Goal: Transaction & Acquisition: Purchase product/service

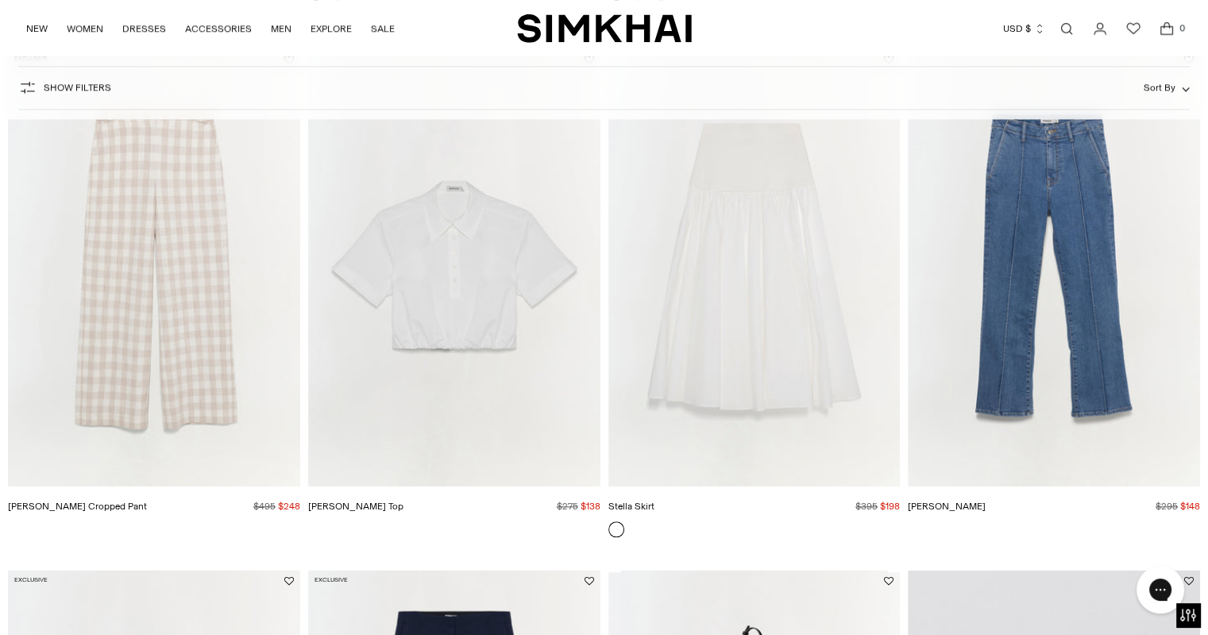
scroll to position [1723, 0]
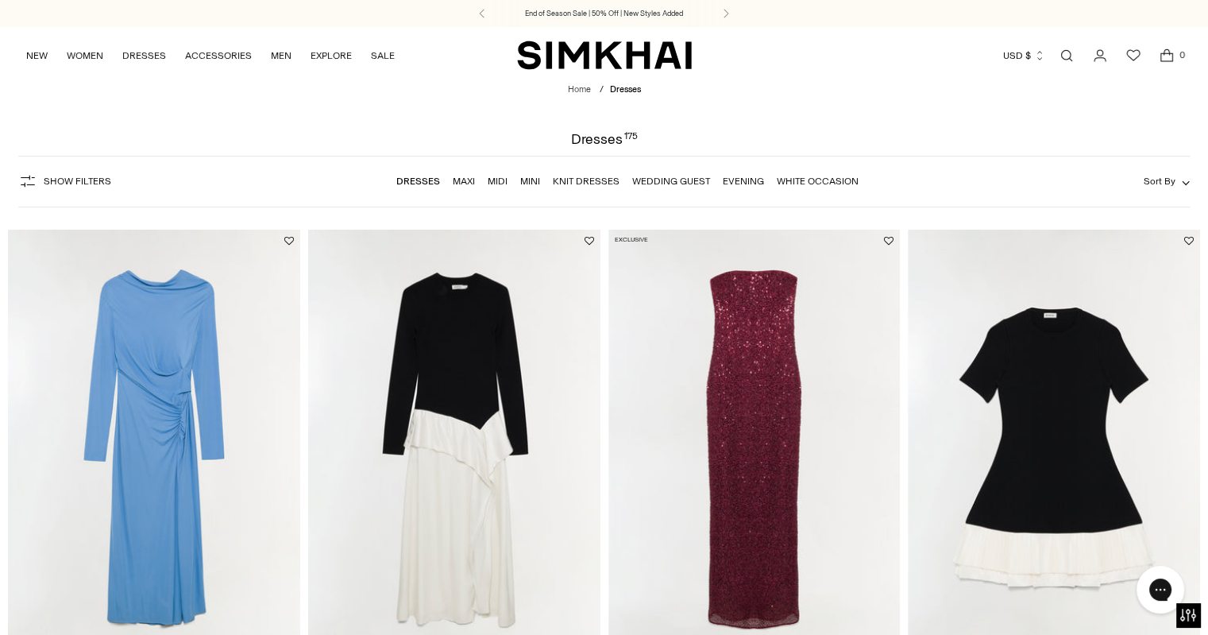
click at [52, 178] on span "Show Filters" at bounding box center [78, 181] width 68 height 11
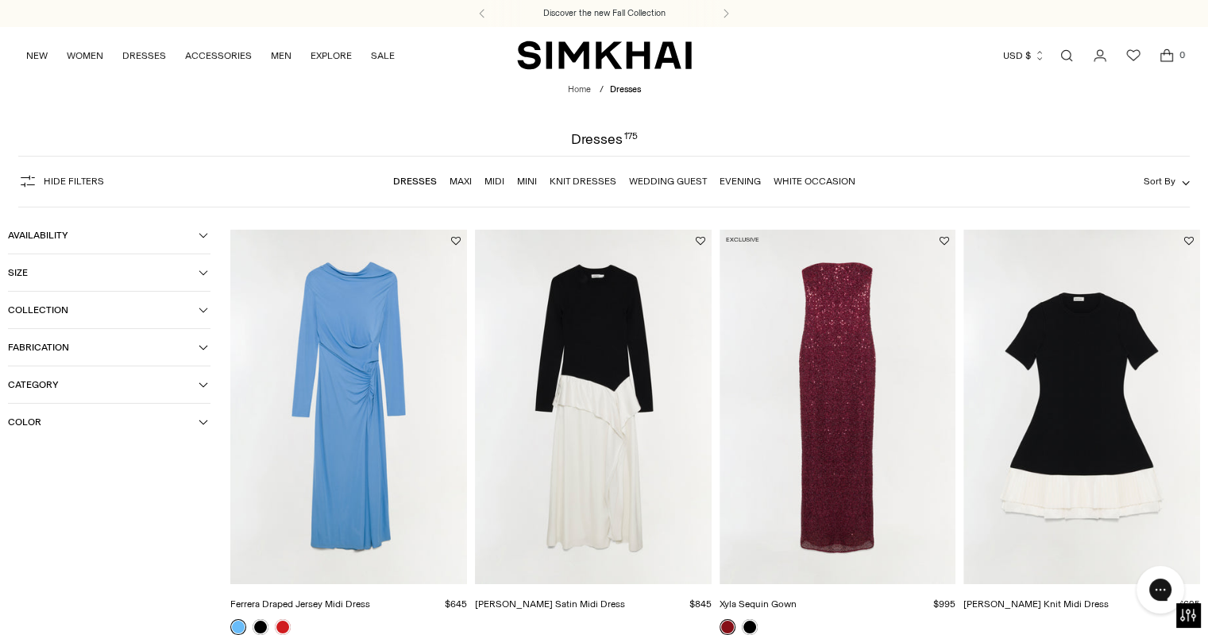
click at [100, 280] on button "Size" at bounding box center [109, 272] width 203 height 37
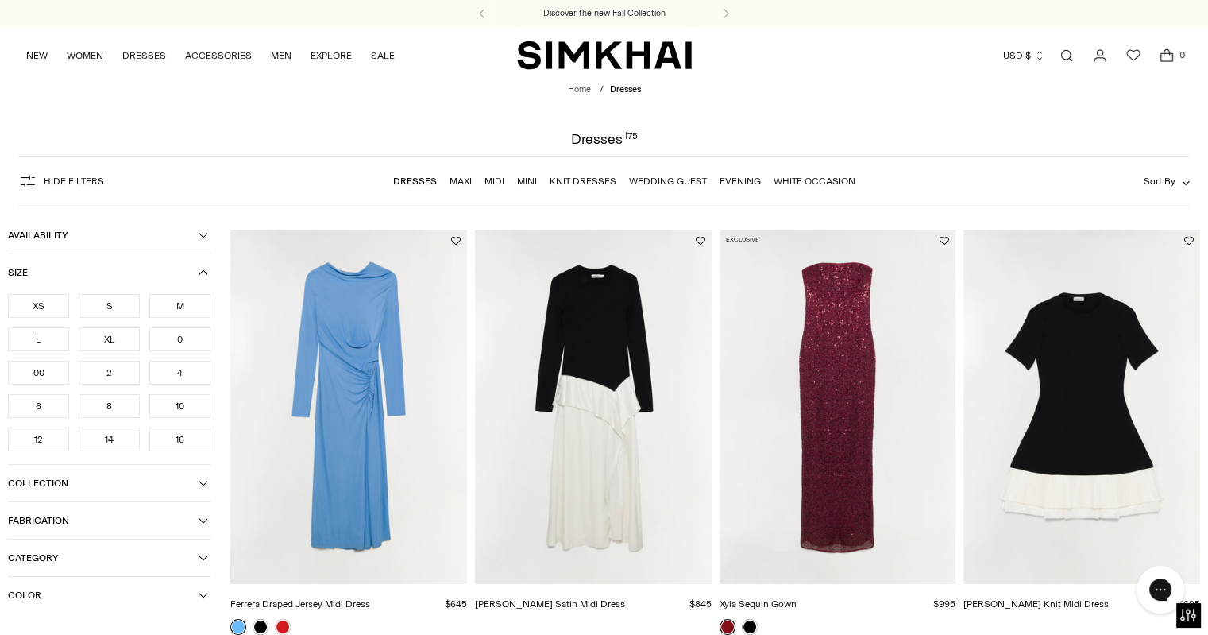
click at [44, 334] on div "L" at bounding box center [38, 339] width 61 height 24
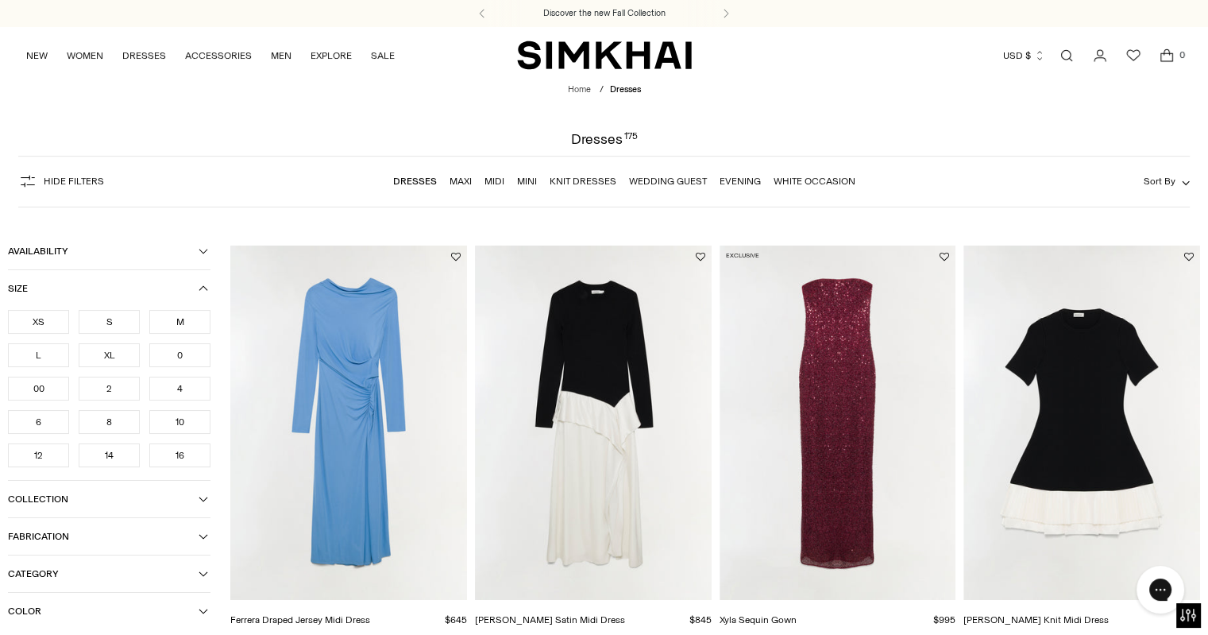
click at [184, 313] on div "M" at bounding box center [179, 322] width 61 height 24
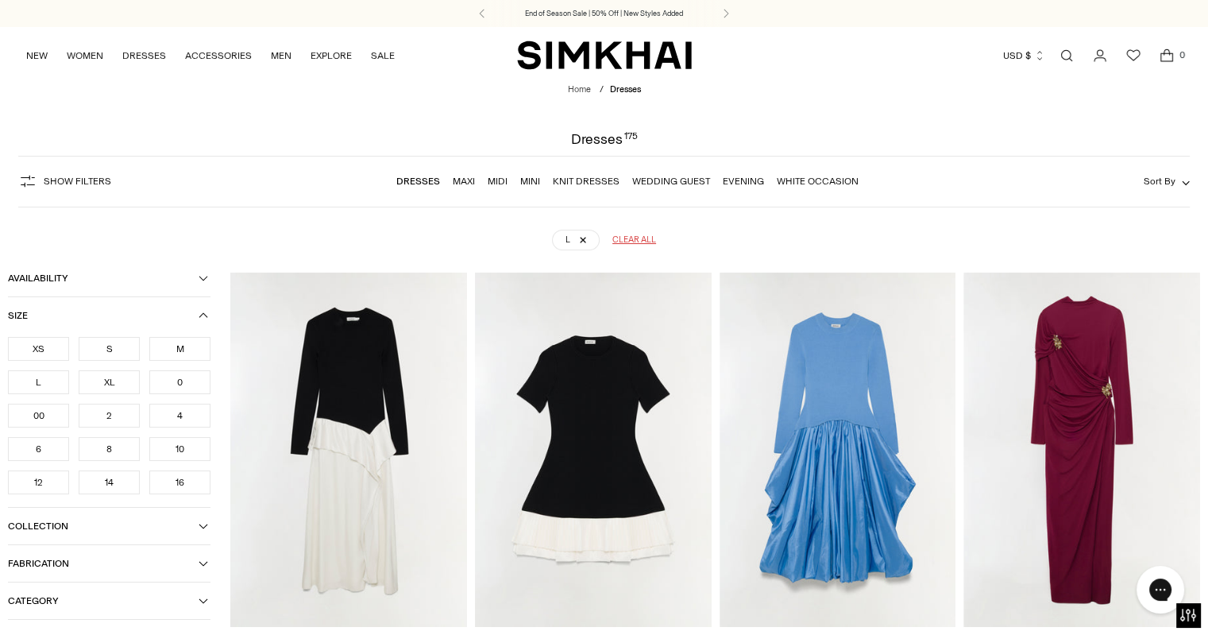
click at [175, 520] on span "Collection" at bounding box center [103, 525] width 191 height 11
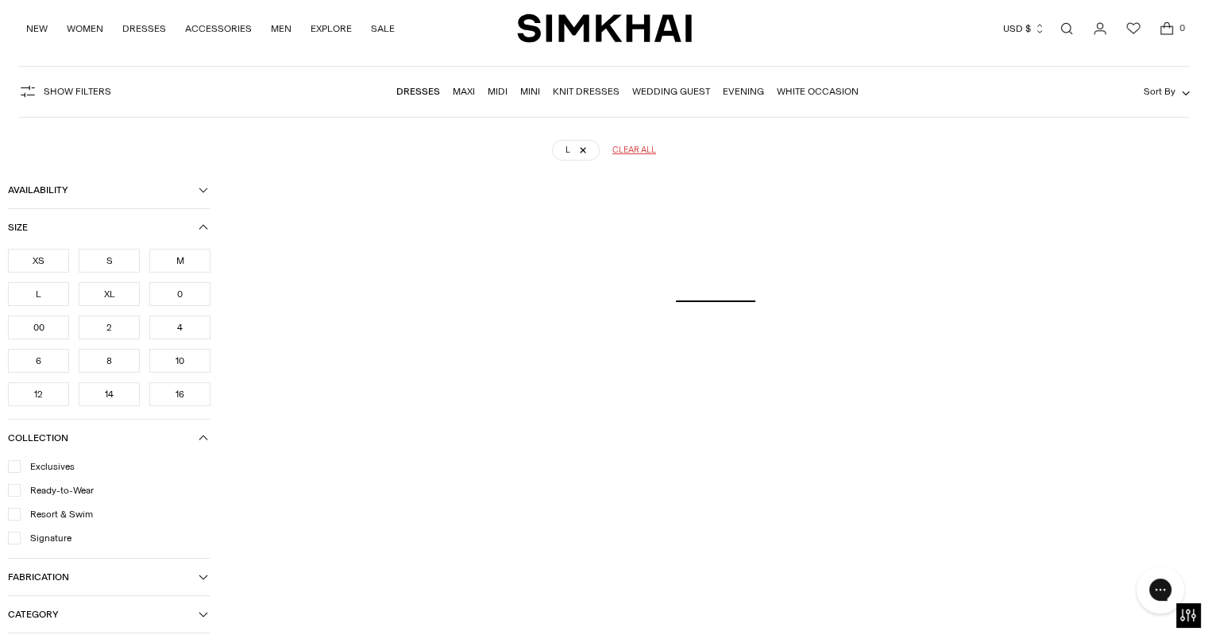
click at [165, 262] on div "M" at bounding box center [179, 261] width 61 height 24
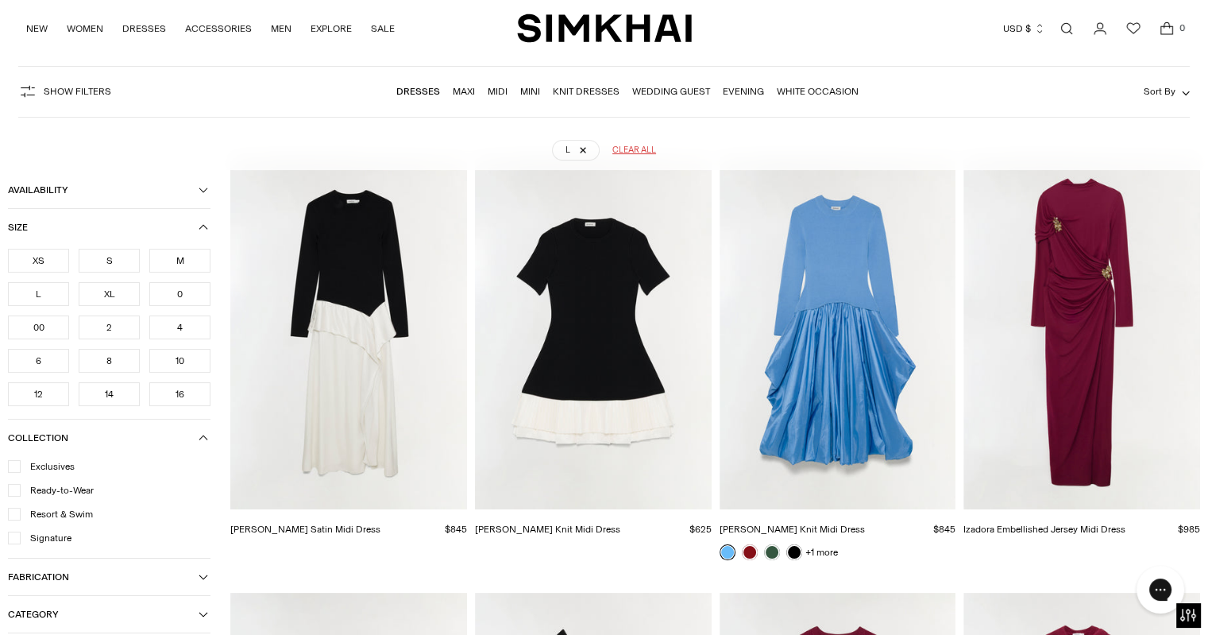
click at [172, 260] on div "M" at bounding box center [179, 261] width 61 height 24
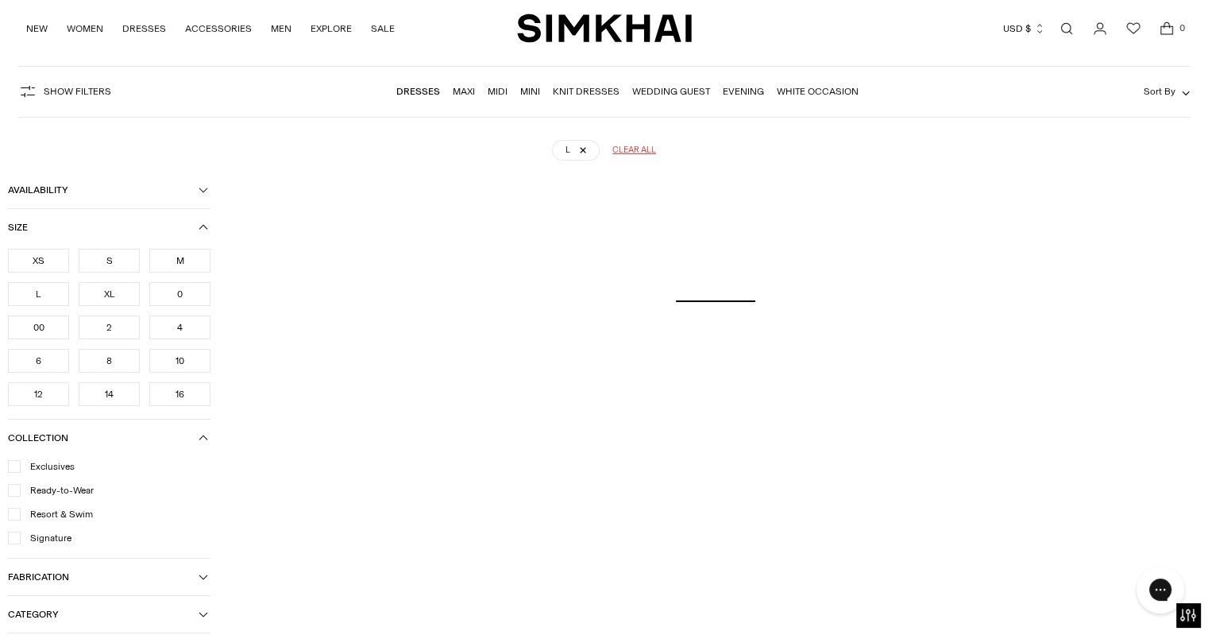
click at [191, 359] on div "10" at bounding box center [179, 361] width 61 height 24
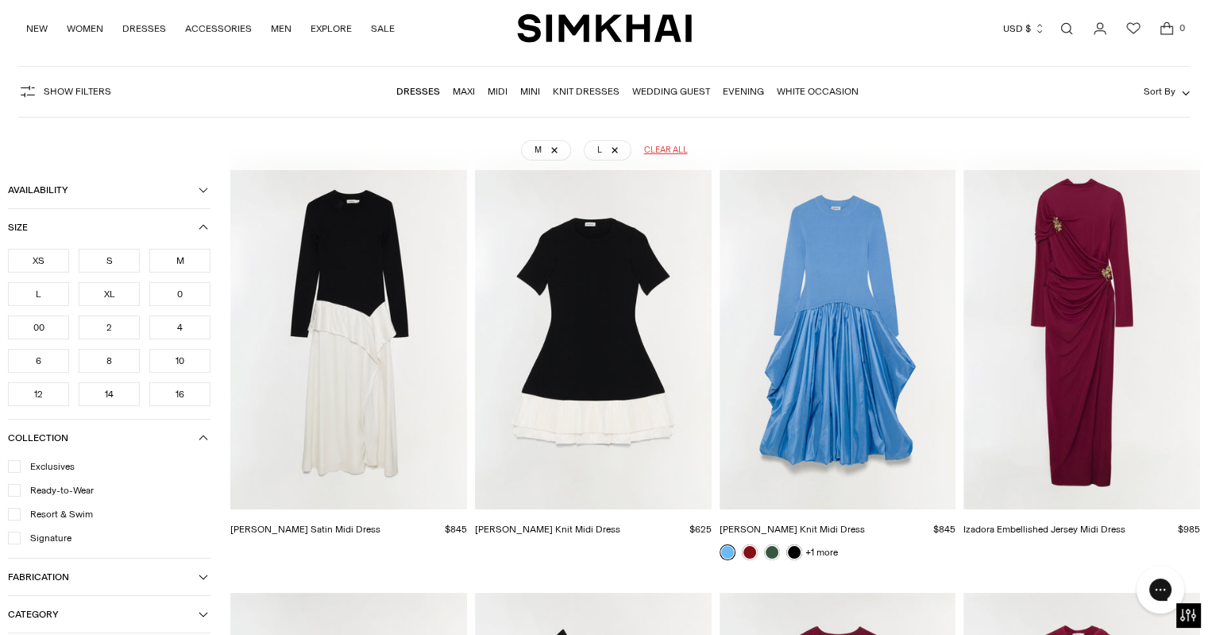
click at [40, 399] on div "12" at bounding box center [38, 394] width 61 height 24
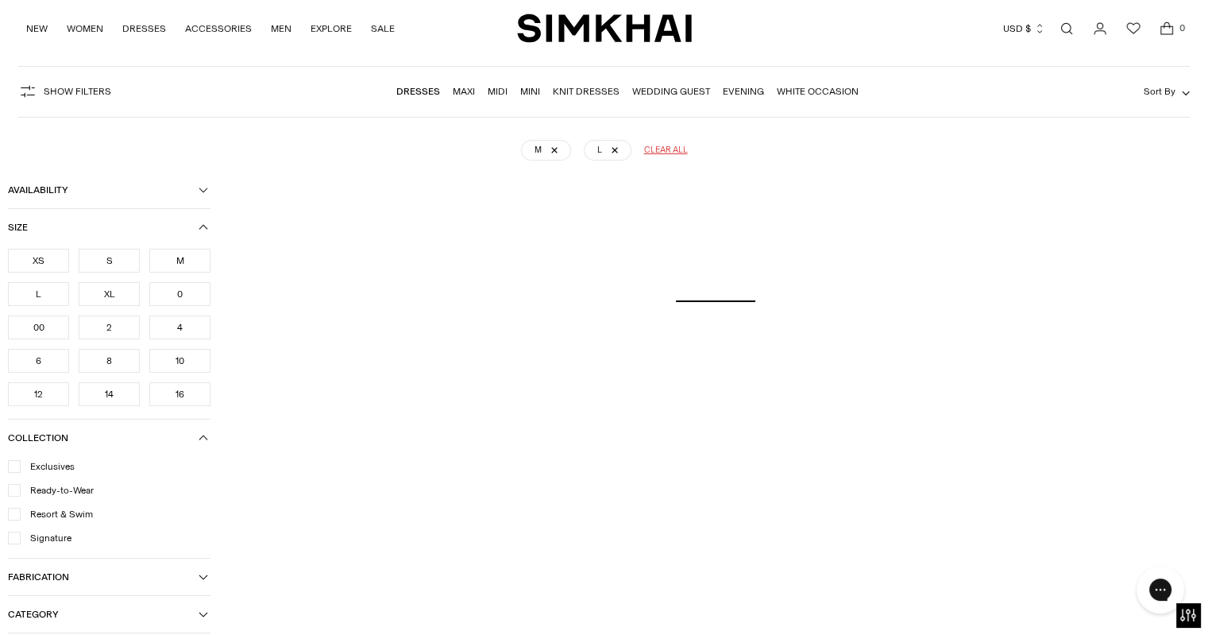
click at [178, 356] on div "10" at bounding box center [179, 361] width 61 height 24
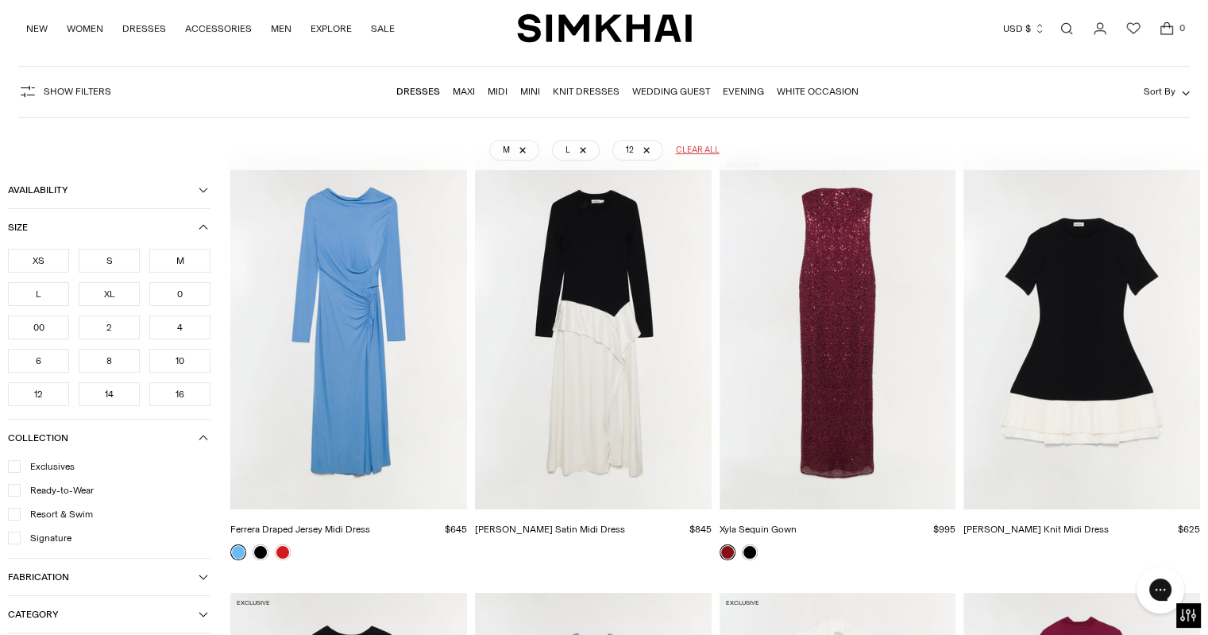
click at [172, 355] on div "10" at bounding box center [179, 361] width 61 height 24
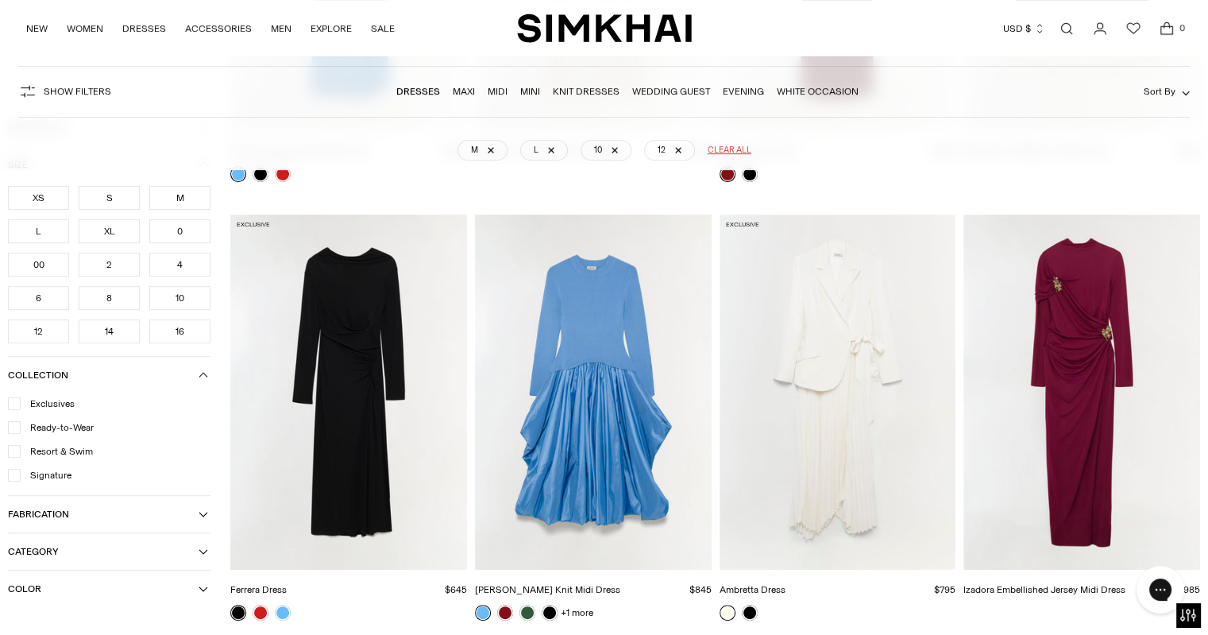
scroll to position [527, 0]
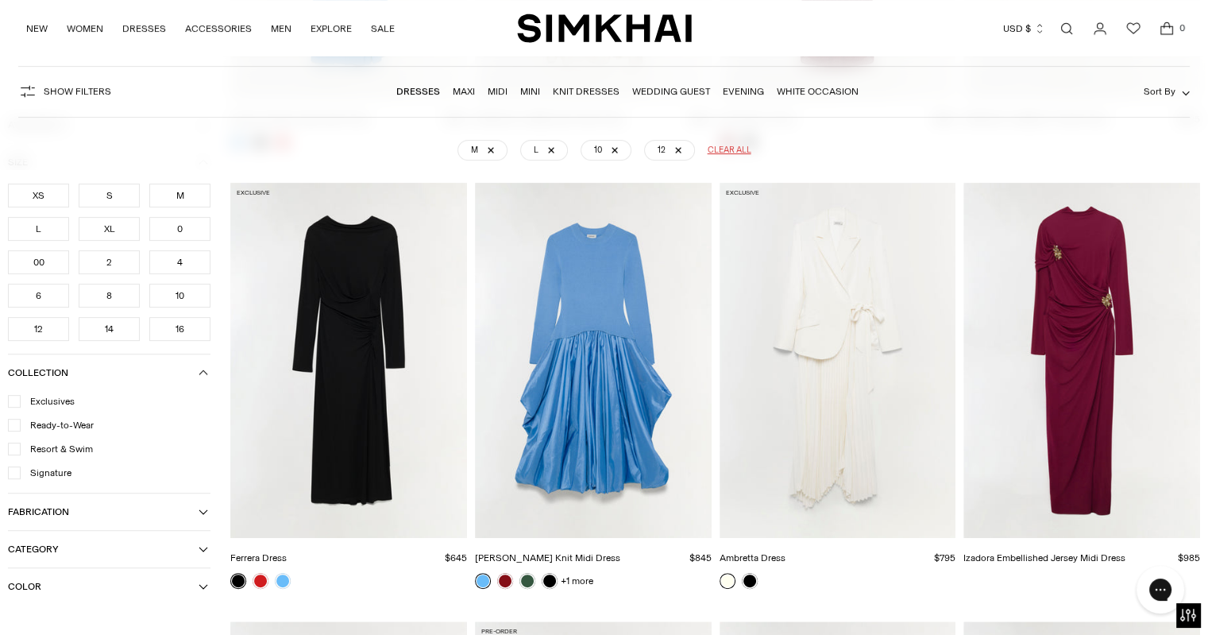
click at [200, 370] on icon "button" at bounding box center [204, 372] width 10 height 10
click at [208, 479] on button "Fabrication" at bounding box center [109, 475] width 203 height 37
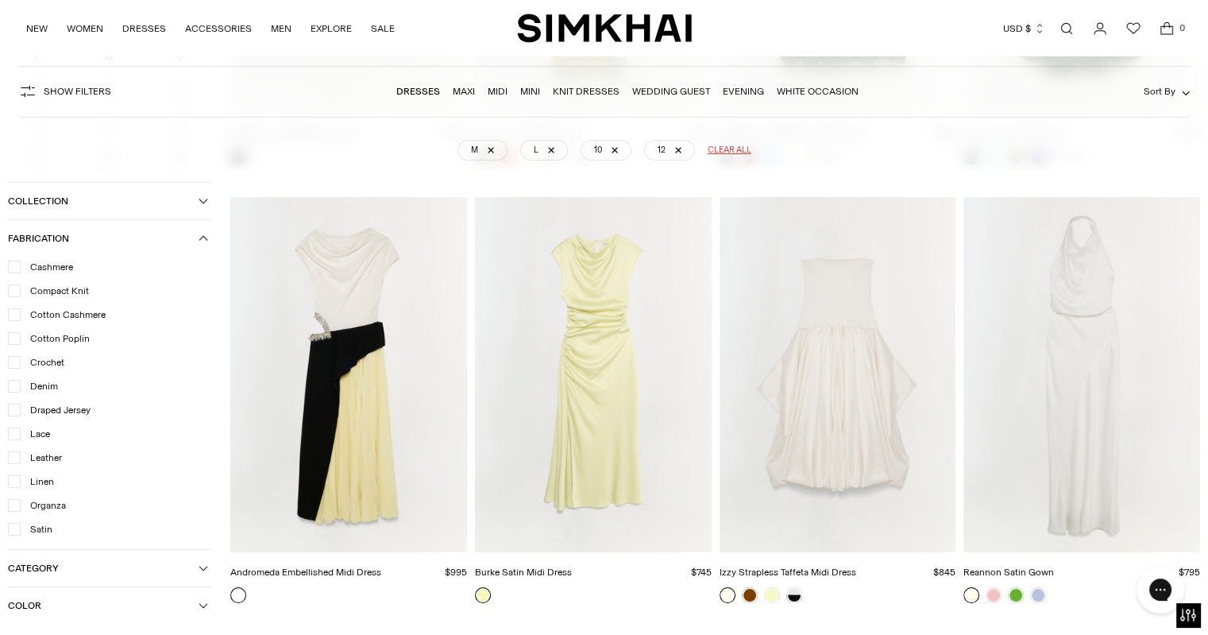
scroll to position [6599, 0]
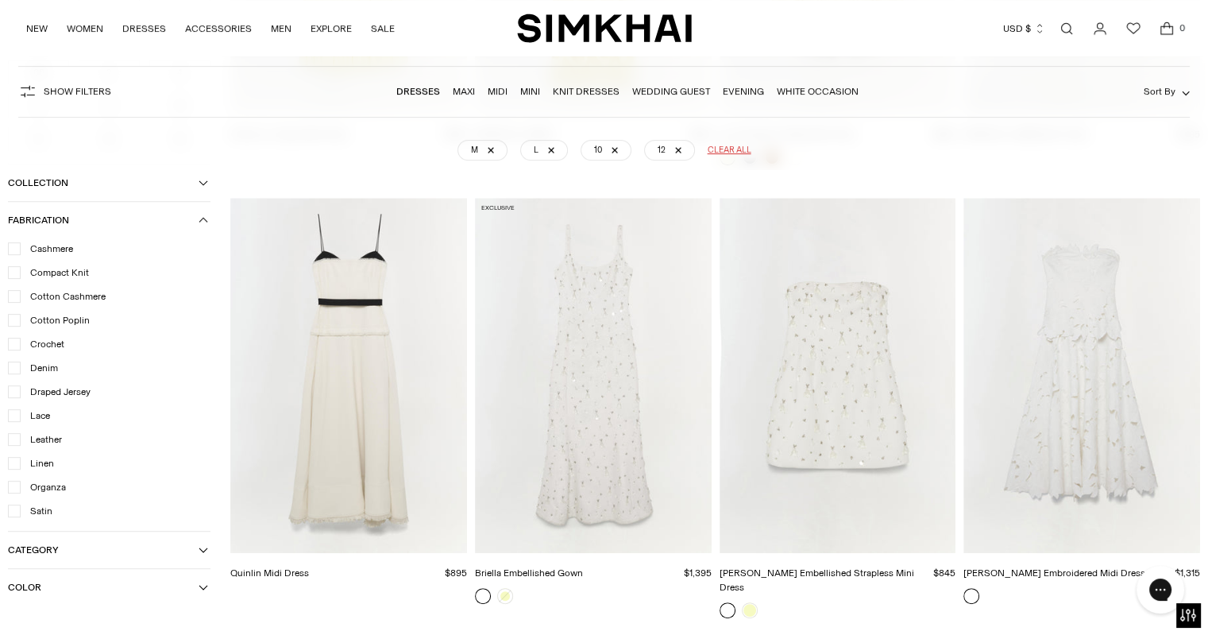
click at [0, 0] on img "Holloway Embroidered Mini Dress" at bounding box center [0, 0] width 0 height 0
click at [0, 0] on img "Julia Lace Midi Dress" at bounding box center [0, 0] width 0 height 0
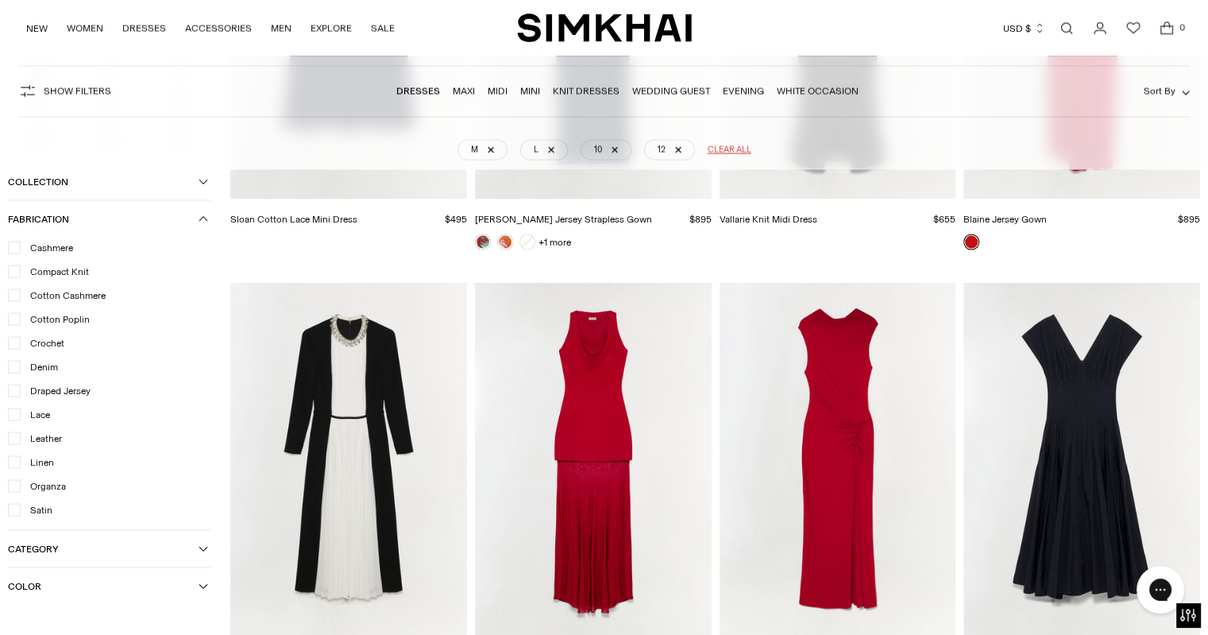
scroll to position [9658, 0]
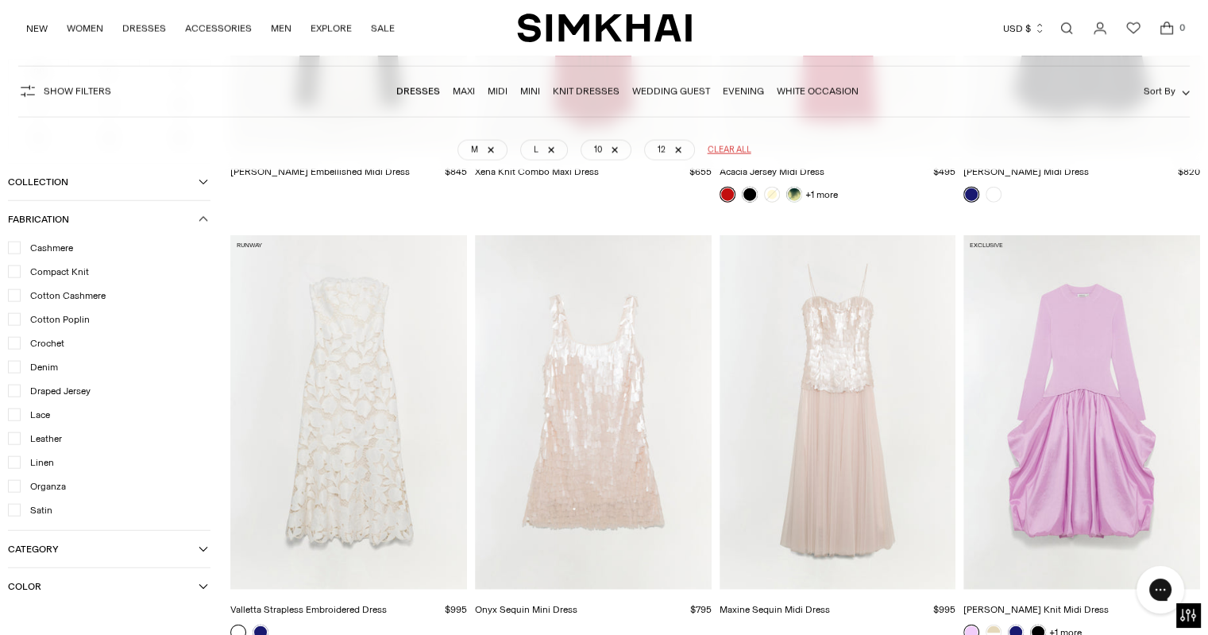
click at [0, 0] on img "Onyx Sequin Mini Dress" at bounding box center [0, 0] width 0 height 0
click at [0, 0] on img "Maxine Sequin Midi Dress" at bounding box center [0, 0] width 0 height 0
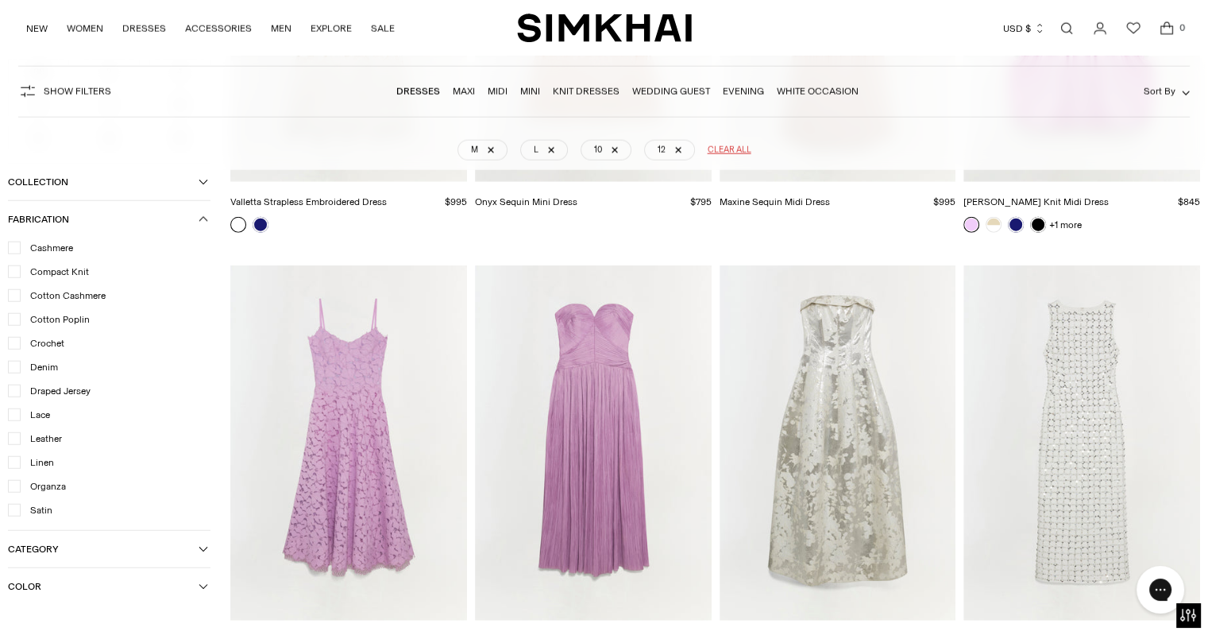
scroll to position [10067, 0]
click at [0, 0] on img "Claudia Dress" at bounding box center [0, 0] width 0 height 0
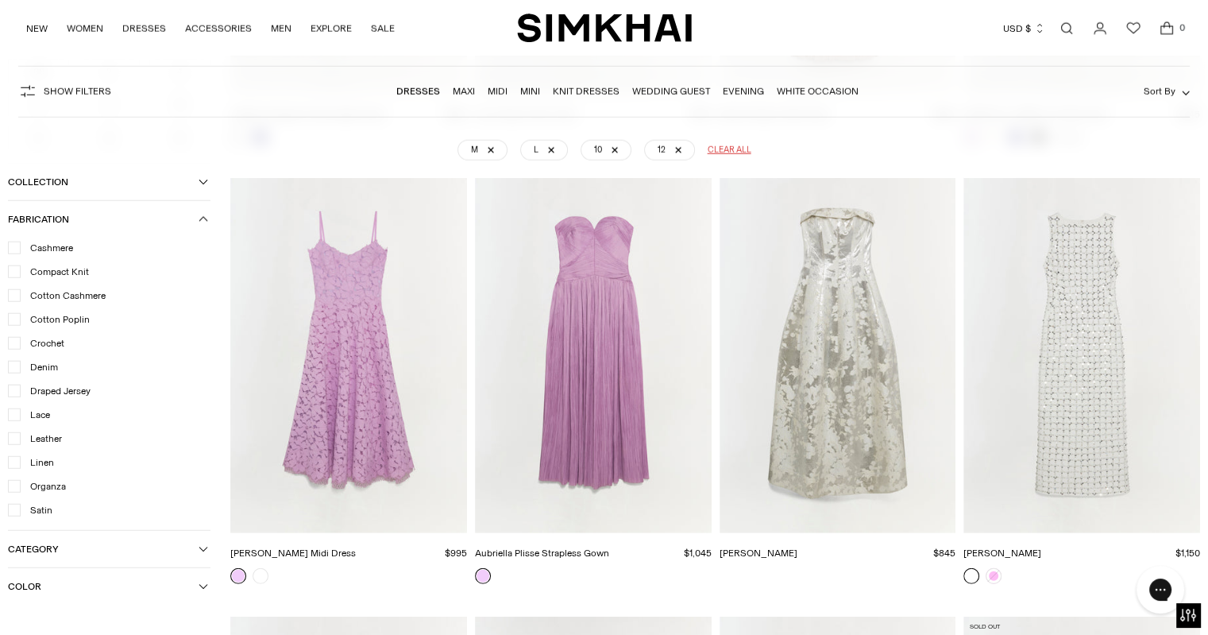
scroll to position [10563, 0]
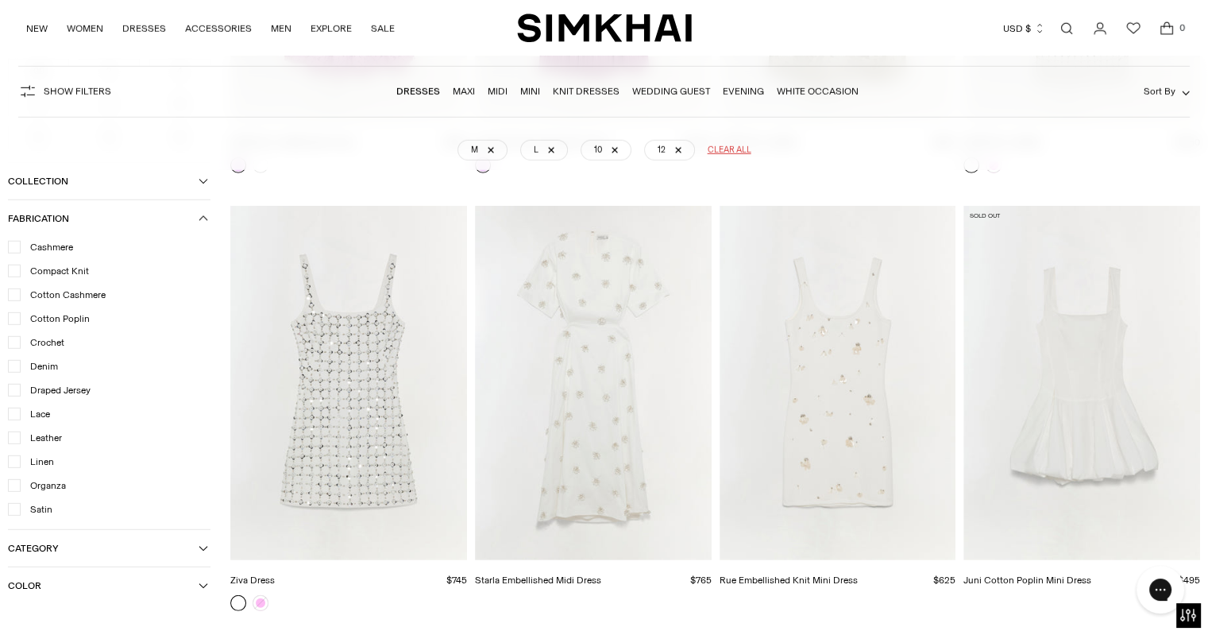
click at [0, 0] on img "Ziva Dress" at bounding box center [0, 0] width 0 height 0
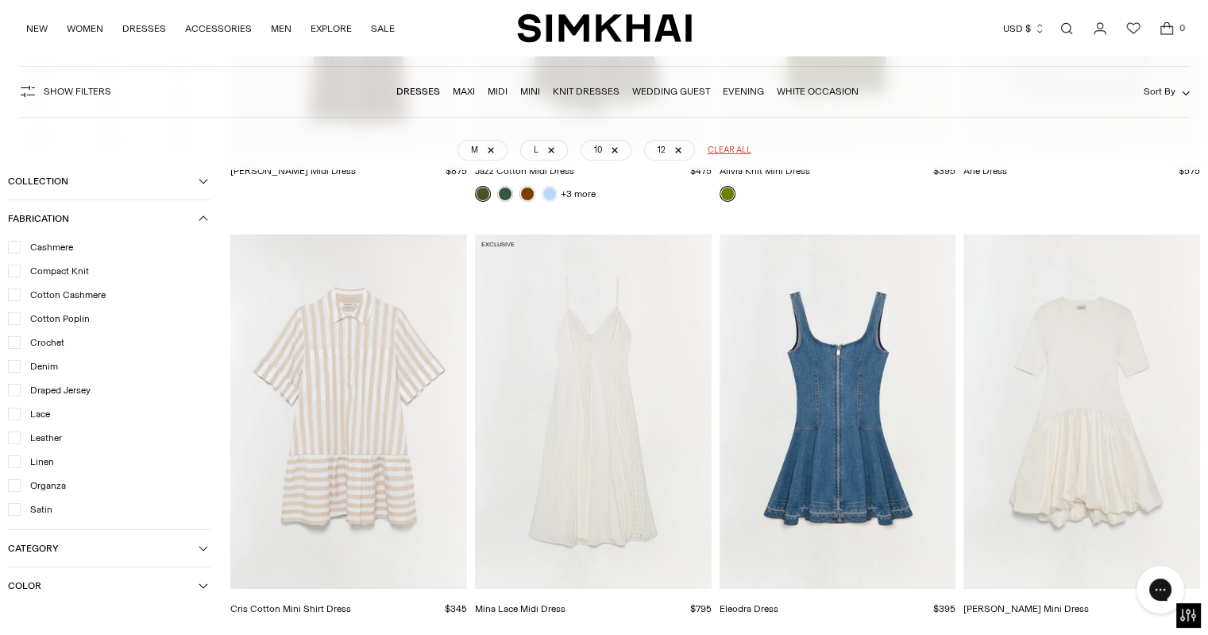
scroll to position [12286, 0]
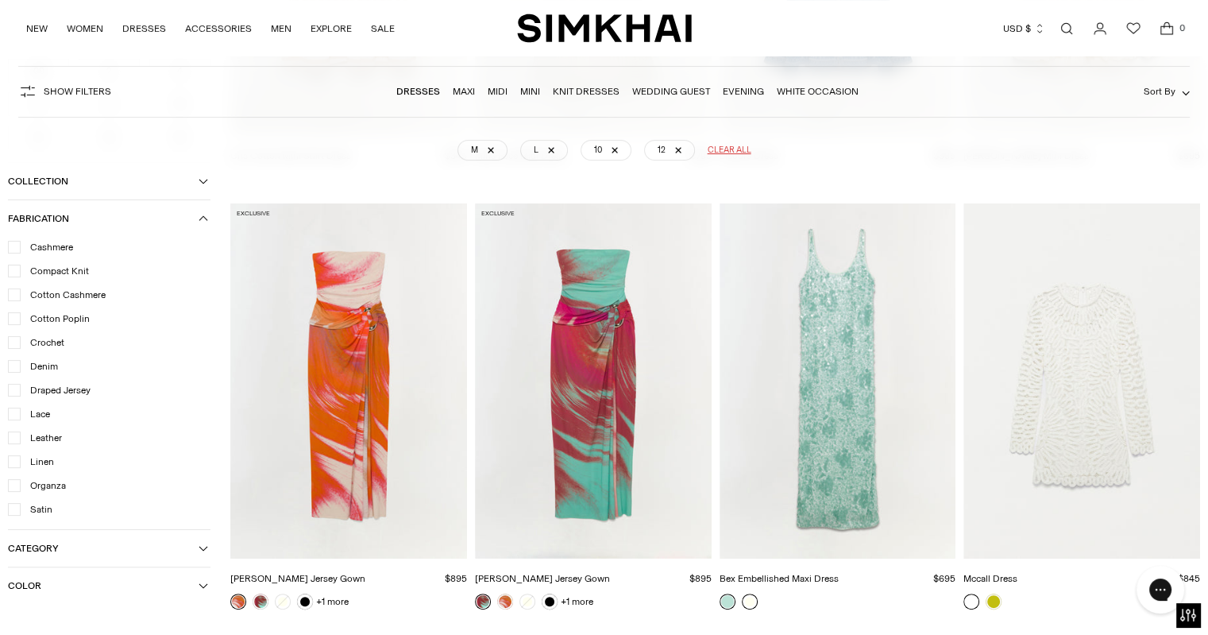
click at [747, 593] on link at bounding box center [750, 601] width 16 height 16
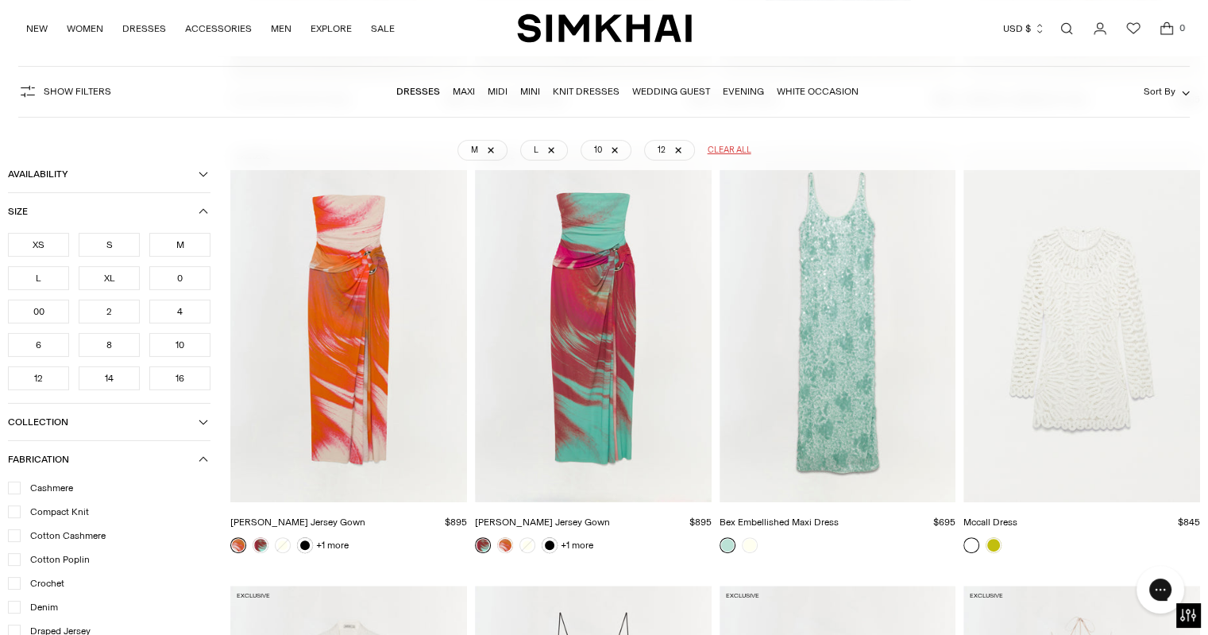
scroll to position [12342, 0]
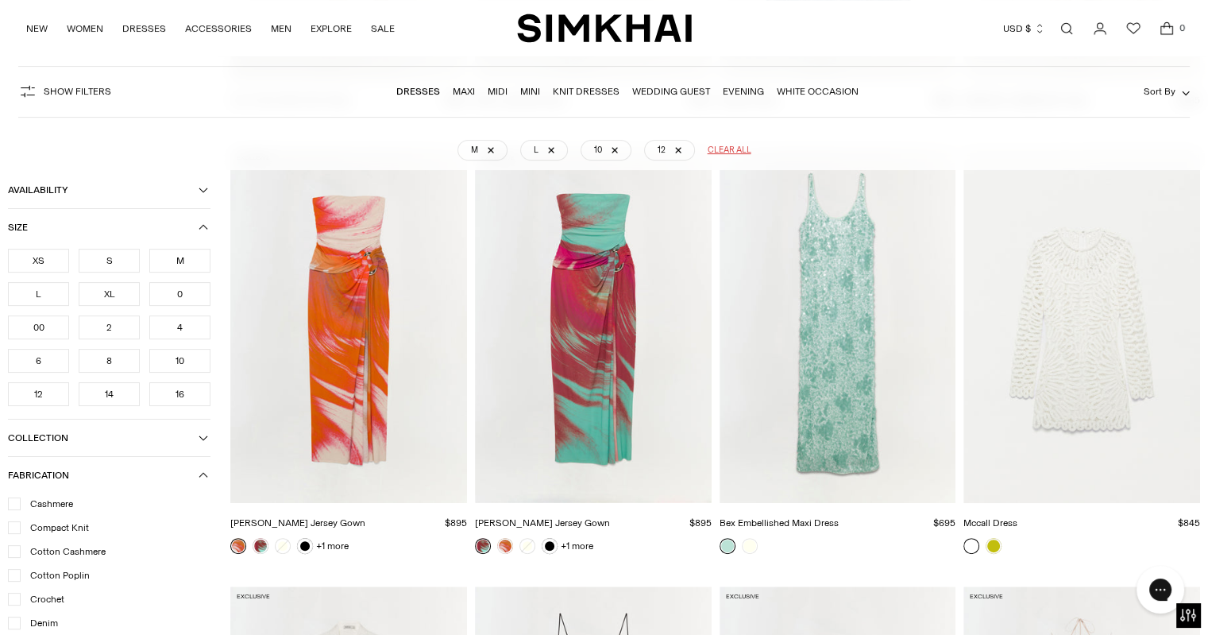
click at [0, 0] on img "Mccall Dress" at bounding box center [0, 0] width 0 height 0
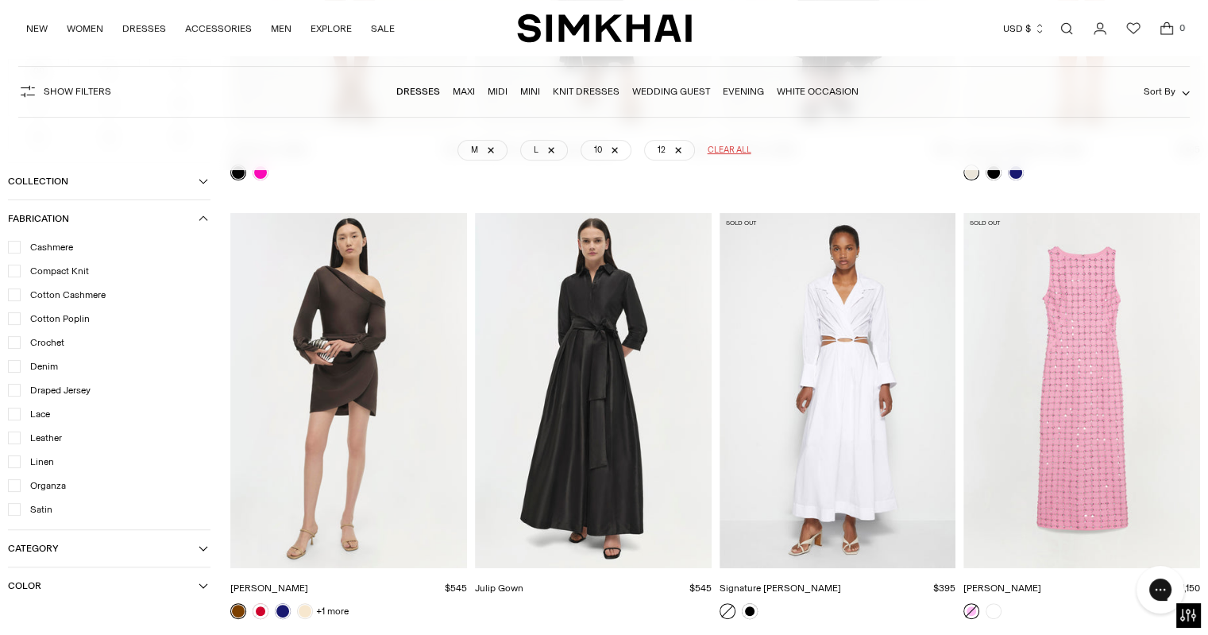
scroll to position [18997, 0]
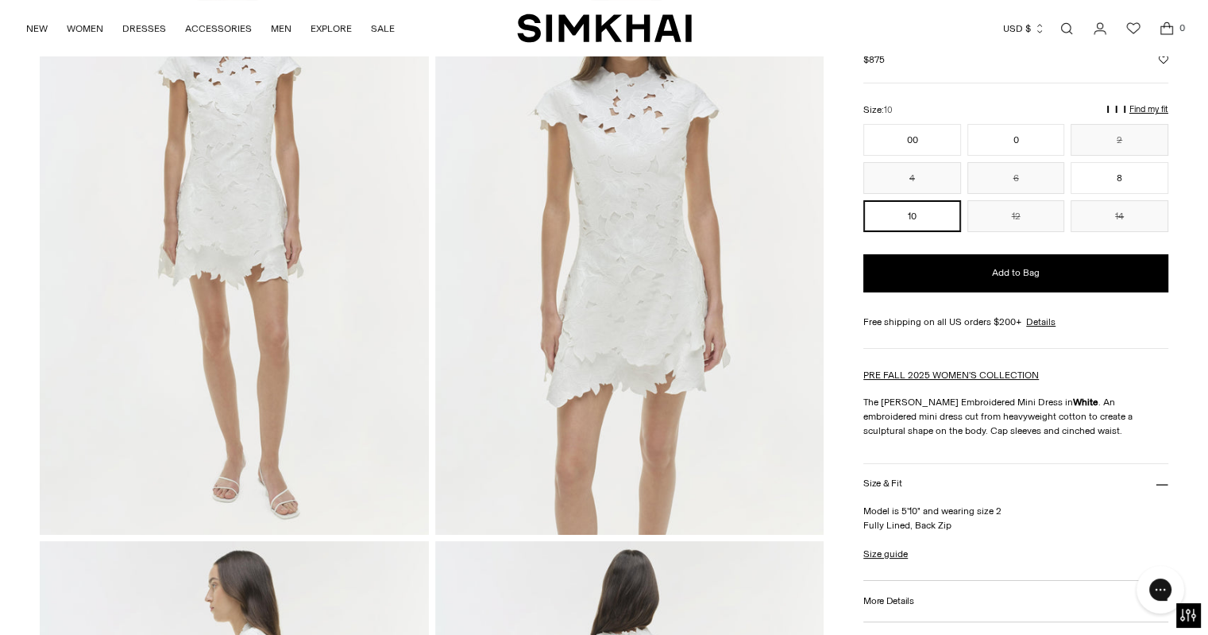
scroll to position [164, 0]
click at [600, 227] on img at bounding box center [629, 243] width 388 height 583
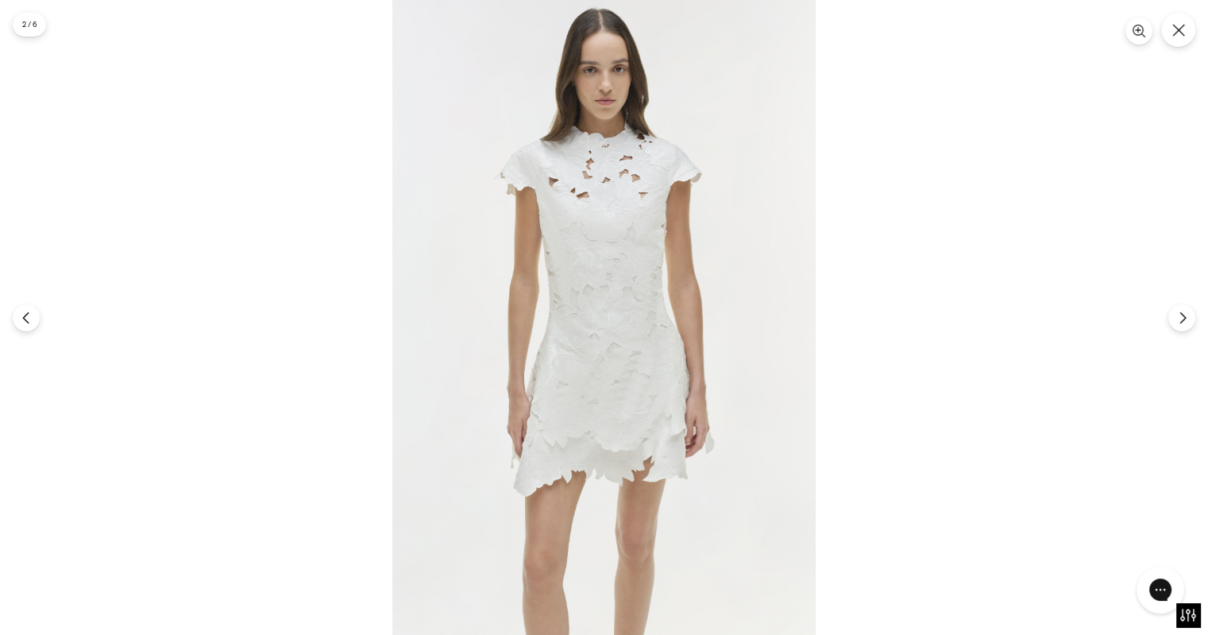
click at [620, 247] on img at bounding box center [603, 317] width 423 height 635
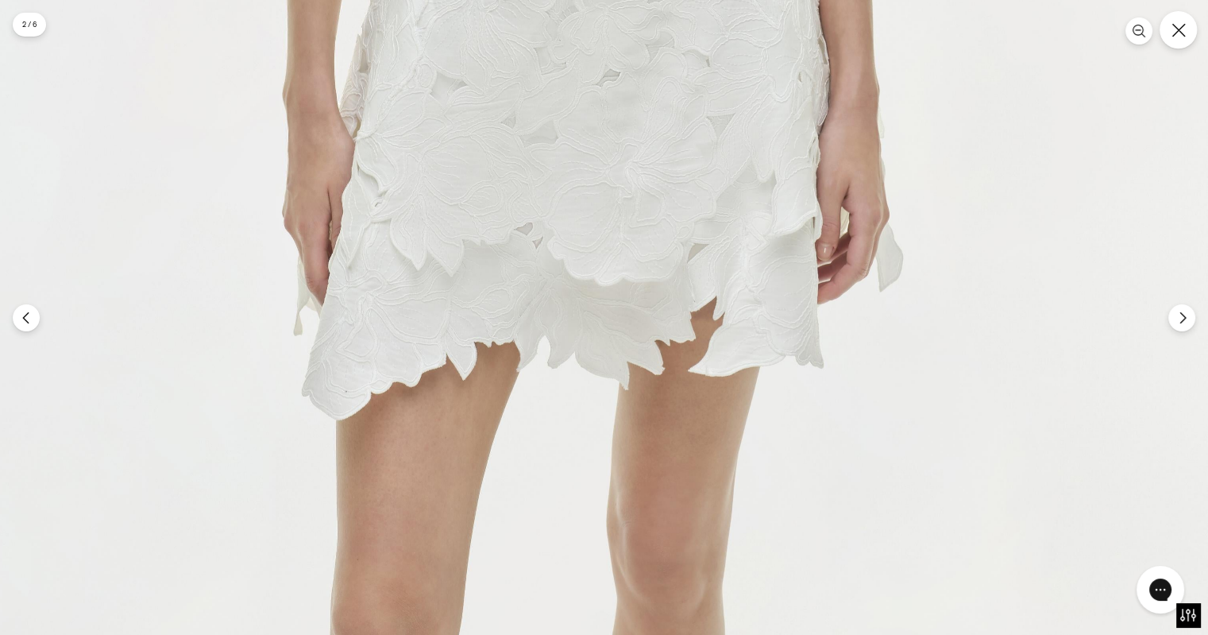
click at [1178, 28] on icon "Close" at bounding box center [1179, 30] width 14 height 14
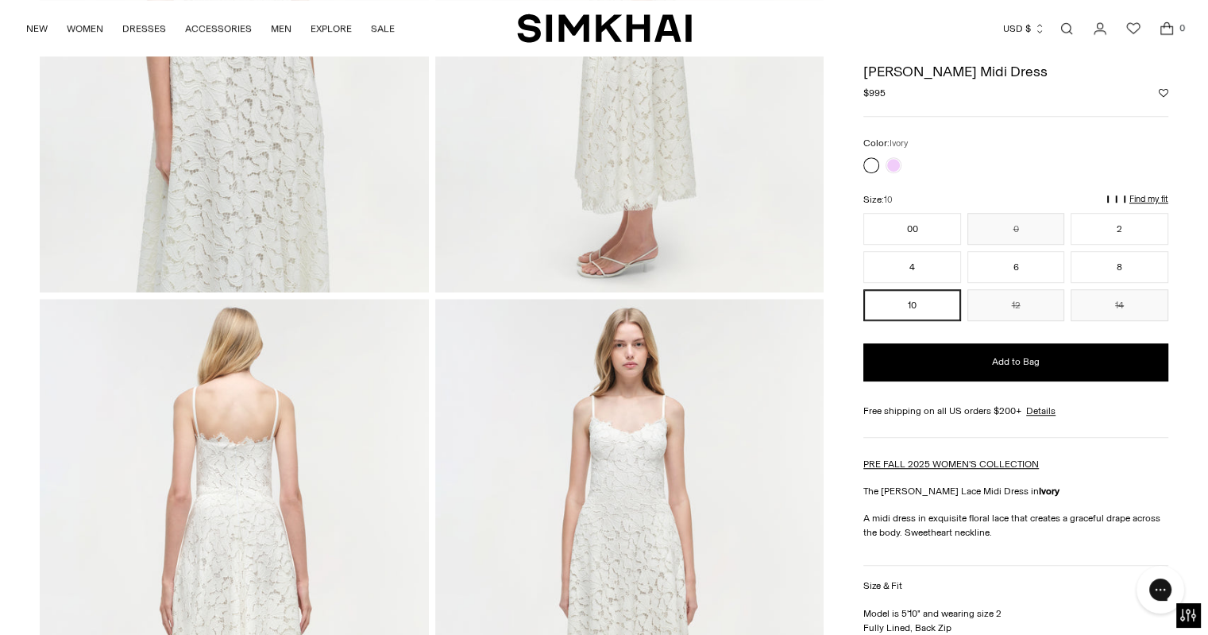
scroll to position [670, 0]
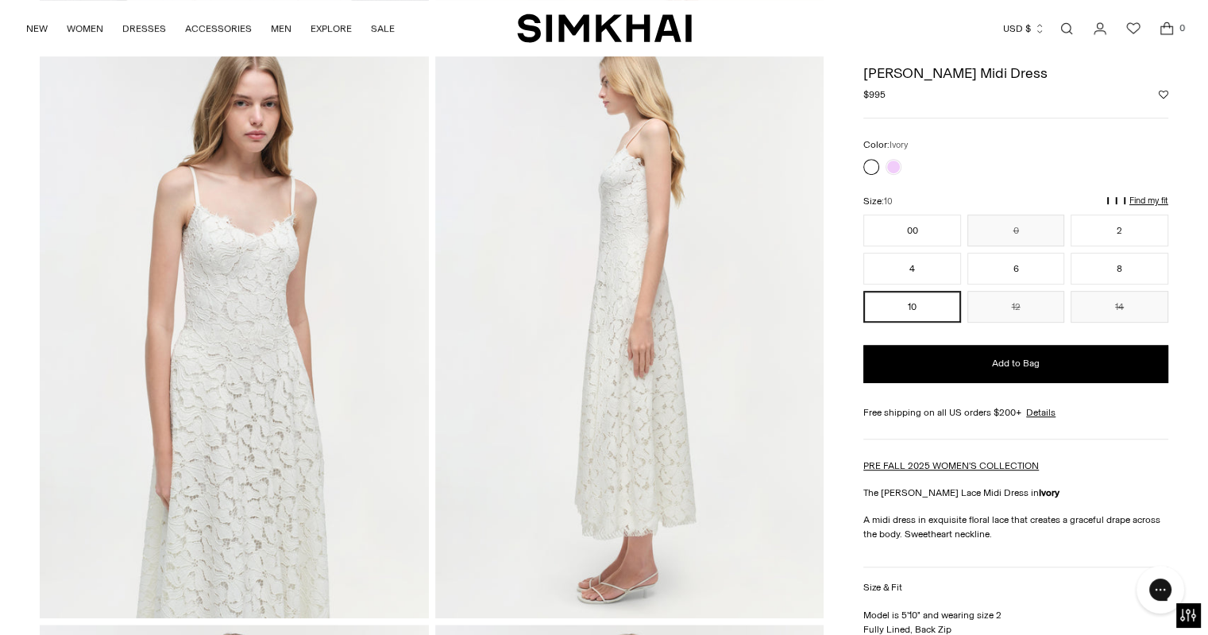
click at [284, 334] on img at bounding box center [234, 326] width 388 height 583
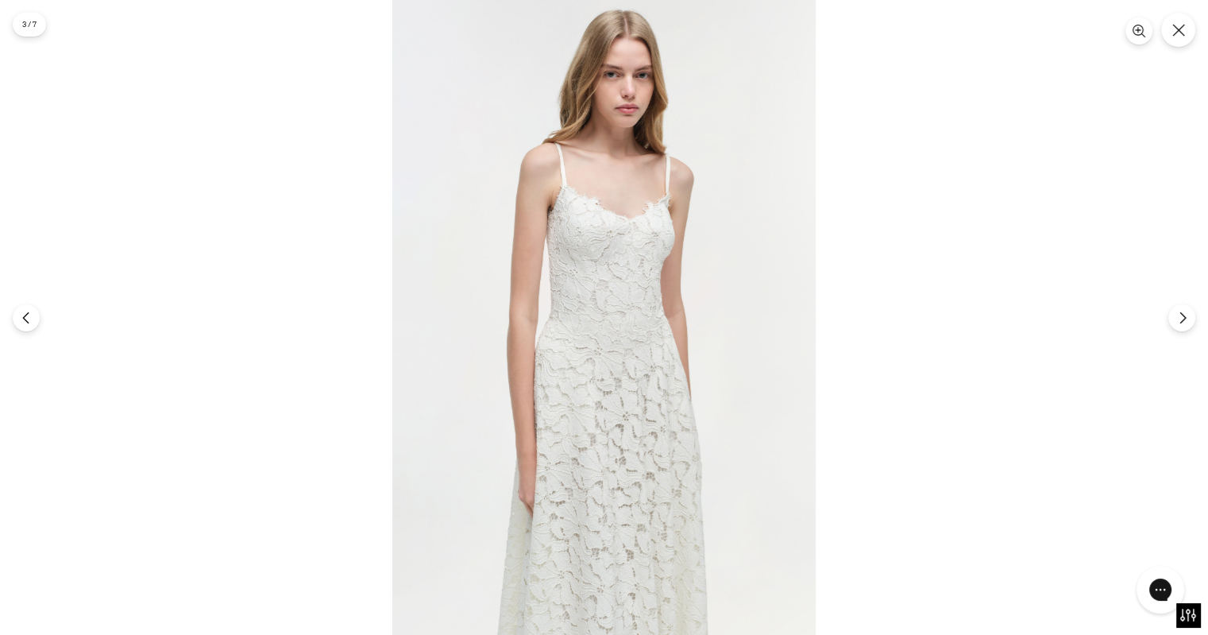
click at [624, 280] on img at bounding box center [603, 317] width 423 height 635
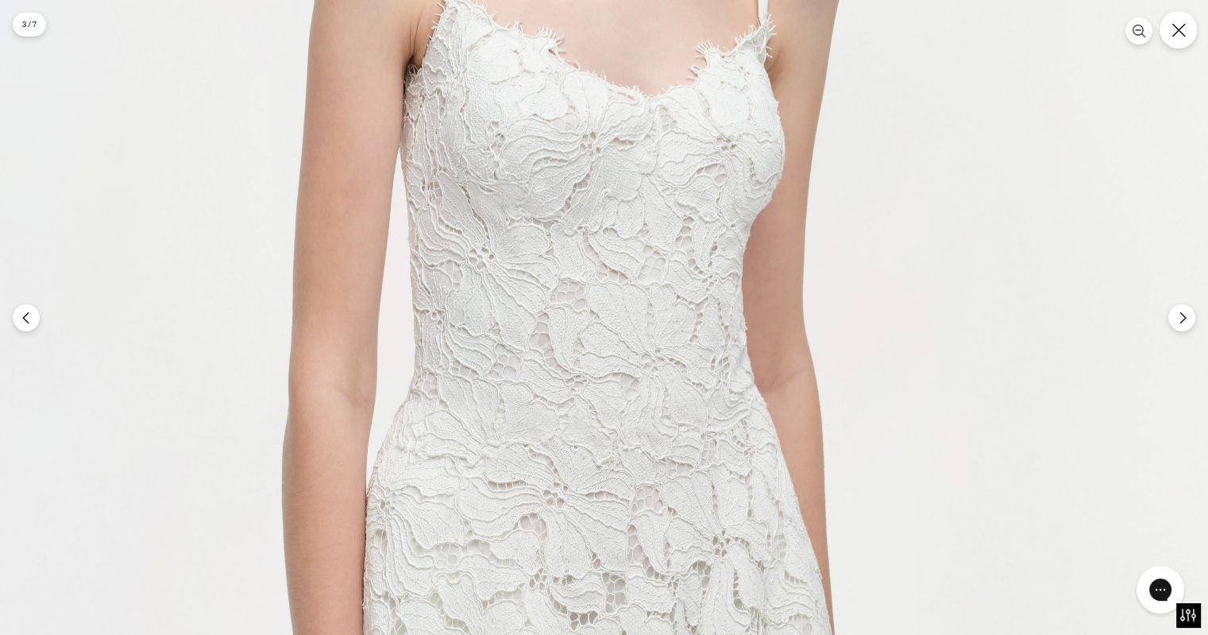
click at [1184, 37] on icon "Close" at bounding box center [1179, 30] width 14 height 14
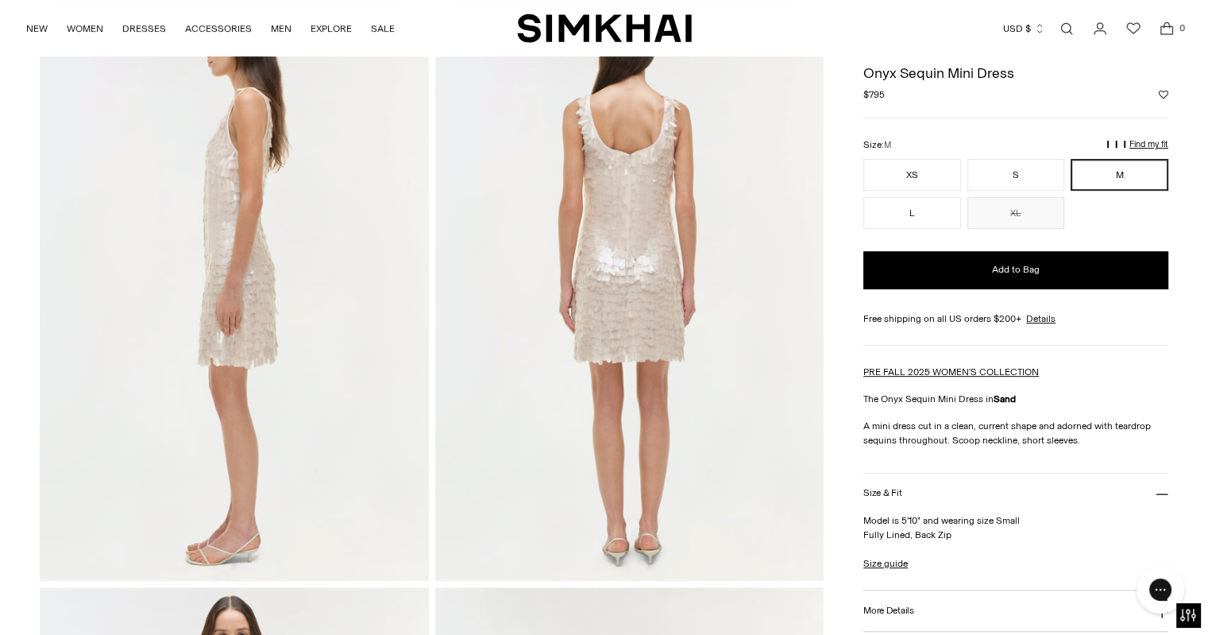
scroll to position [701, 0]
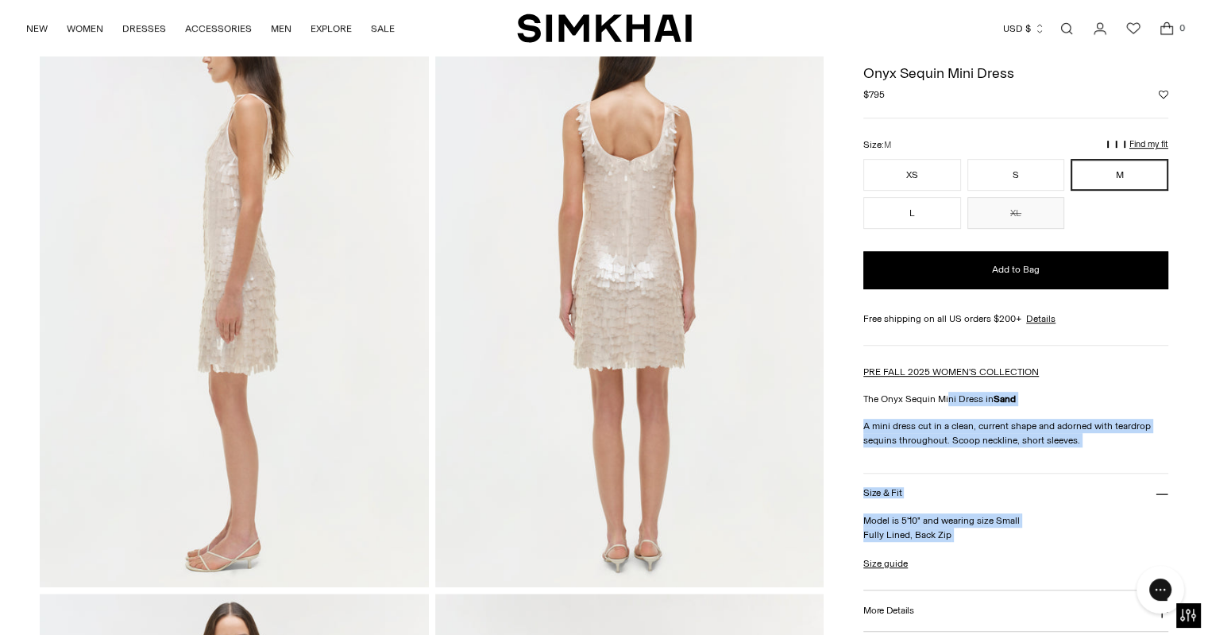
drag, startPoint x: 949, startPoint y: 393, endPoint x: 985, endPoint y: 545, distance: 155.9
click at [985, 545] on div "Onyx Sequin Mini Dress Regular price $795 Unit price / per Color: Sand **** Siz…" at bounding box center [1015, 483] width 305 height 854
click at [996, 540] on div "Model is 5'10" and wearing size Small Fully Lined, Back Zip Size guide Size Gui…" at bounding box center [1015, 551] width 305 height 76
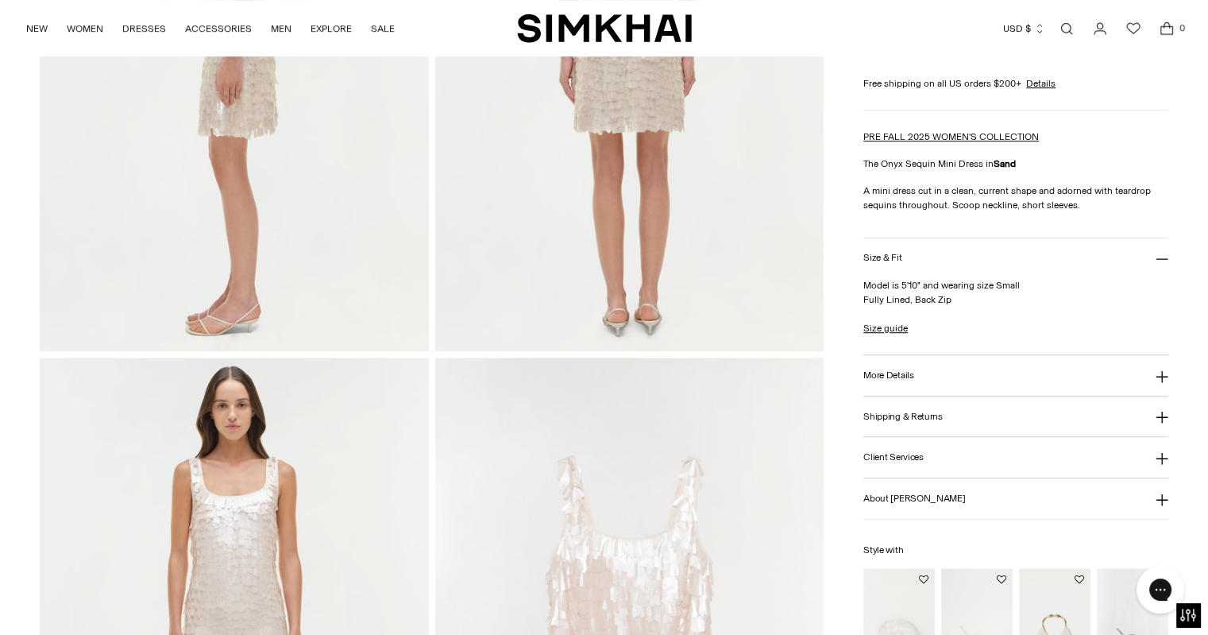
scroll to position [942, 0]
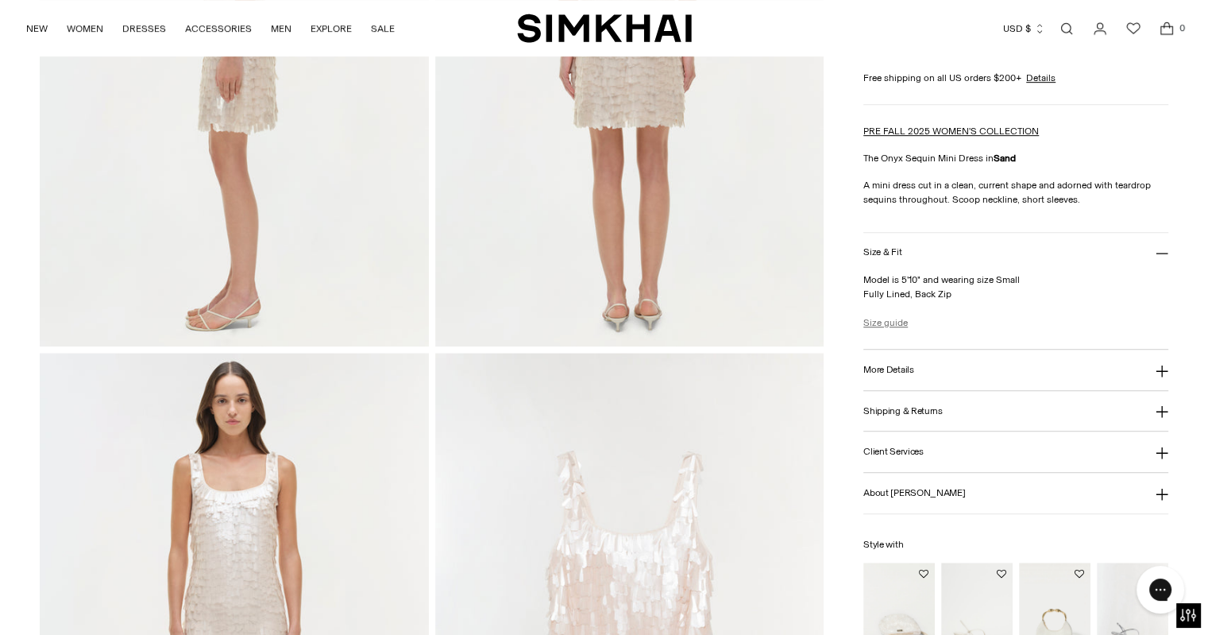
click at [885, 320] on link "Size guide" at bounding box center [885, 322] width 44 height 14
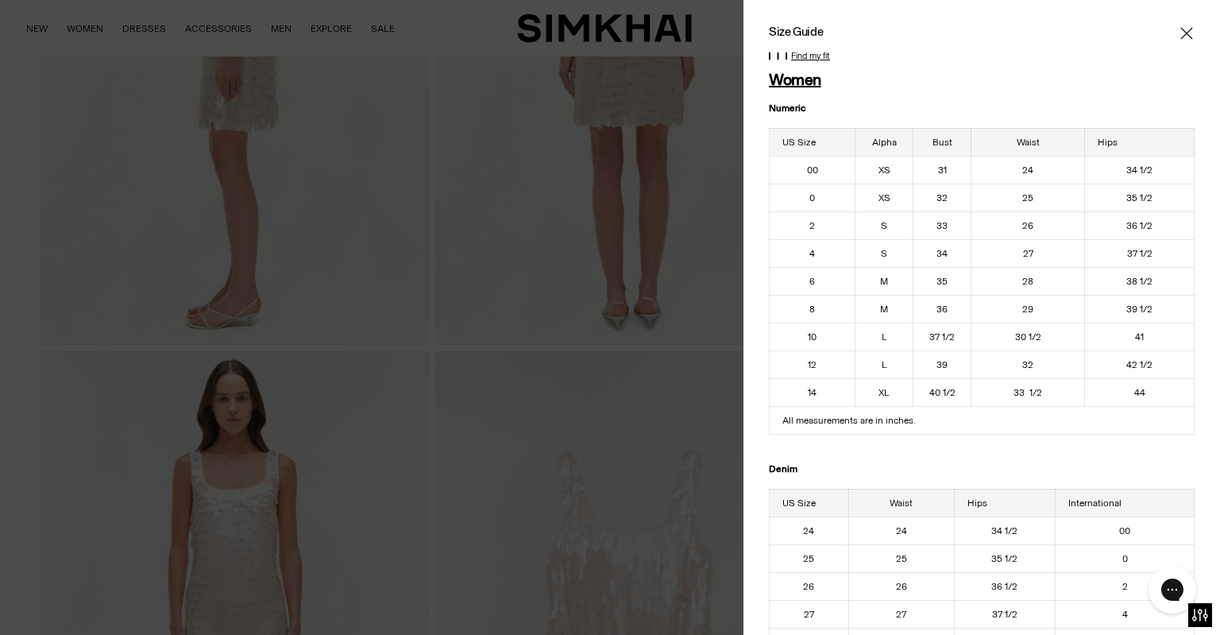
click at [1180, 36] on icon "Close" at bounding box center [1186, 33] width 13 height 16
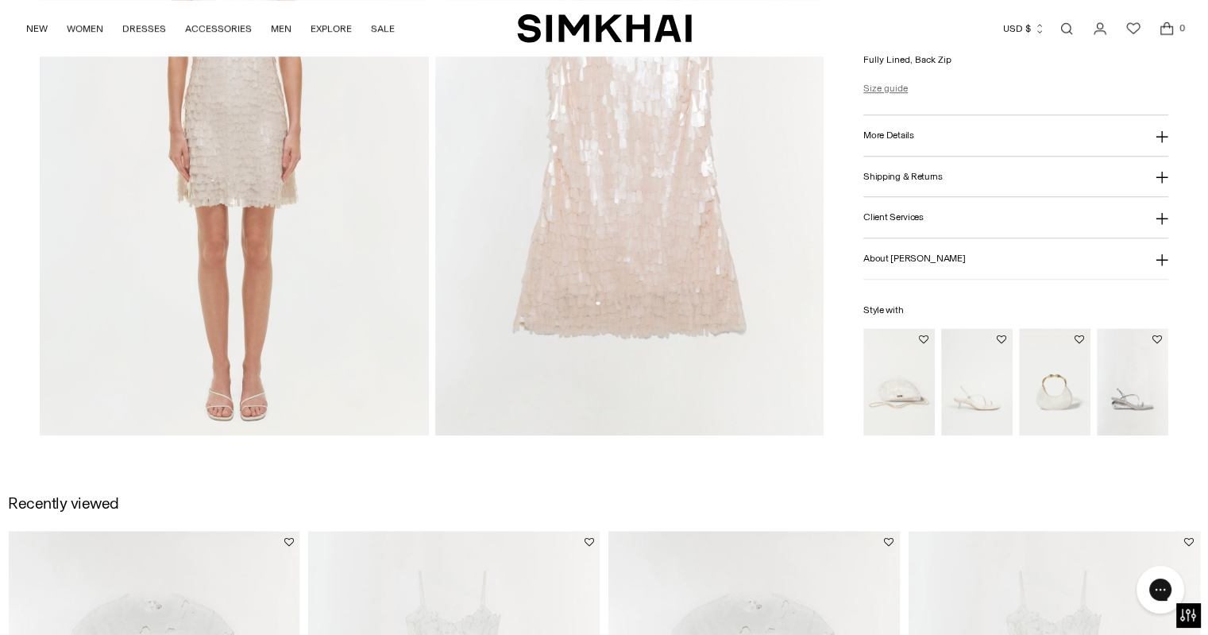
scroll to position [1442, 0]
click at [0, 0] on img "Bridget Pearl Oyster Clutch" at bounding box center [0, 0] width 0 height 0
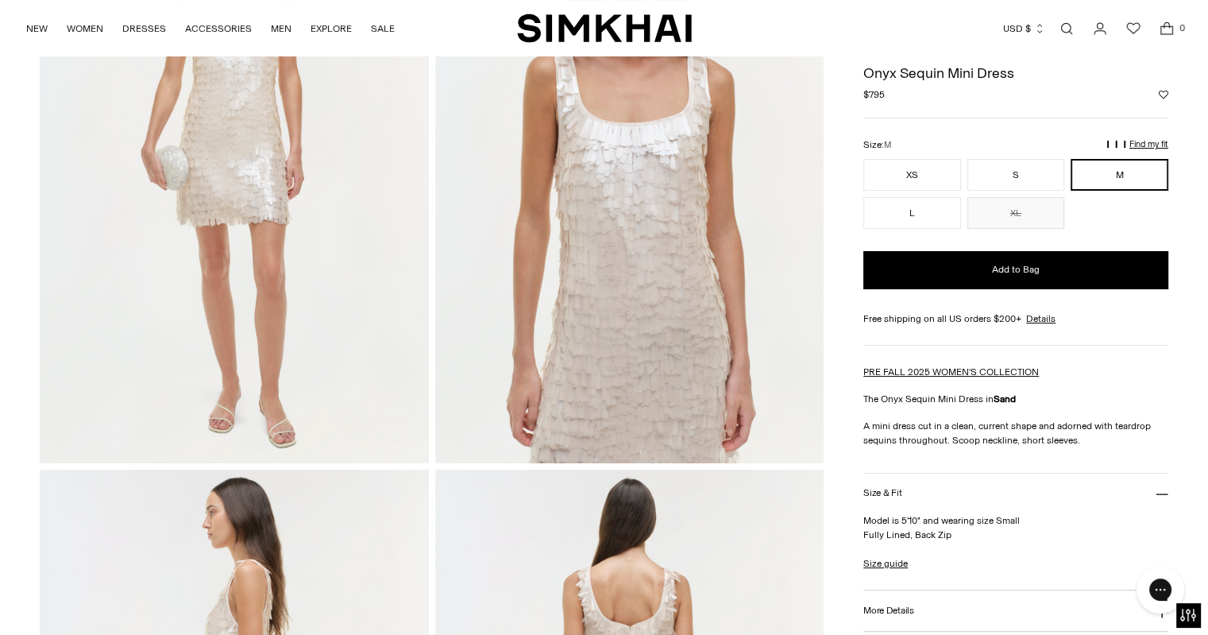
scroll to position [0, 0]
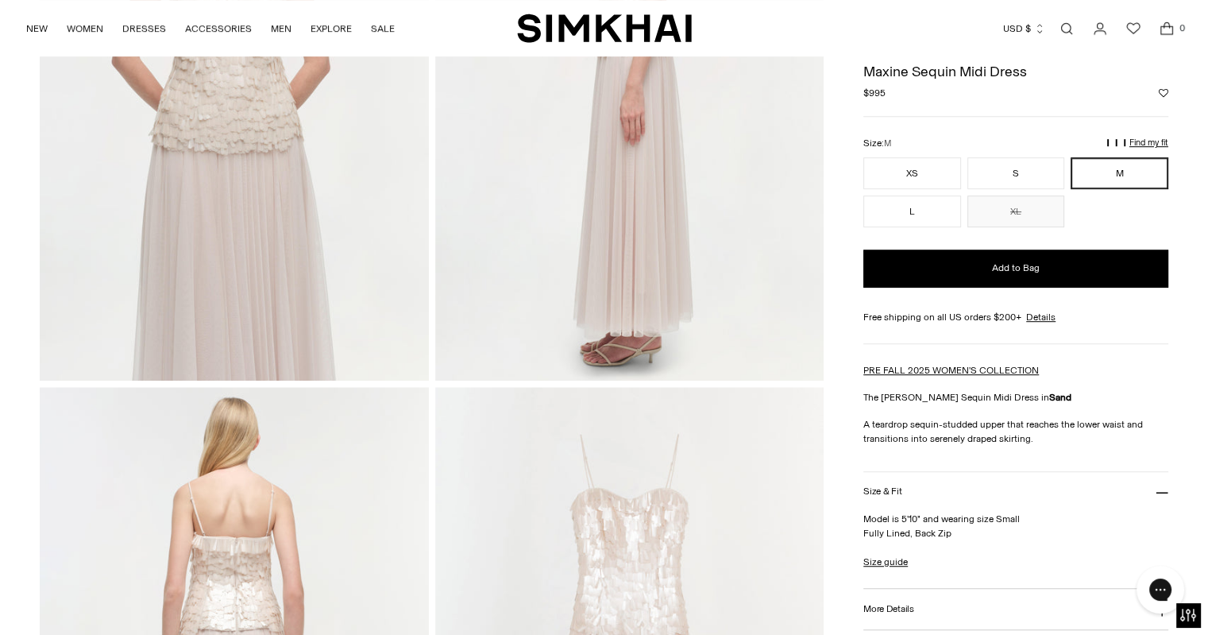
scroll to position [712, 0]
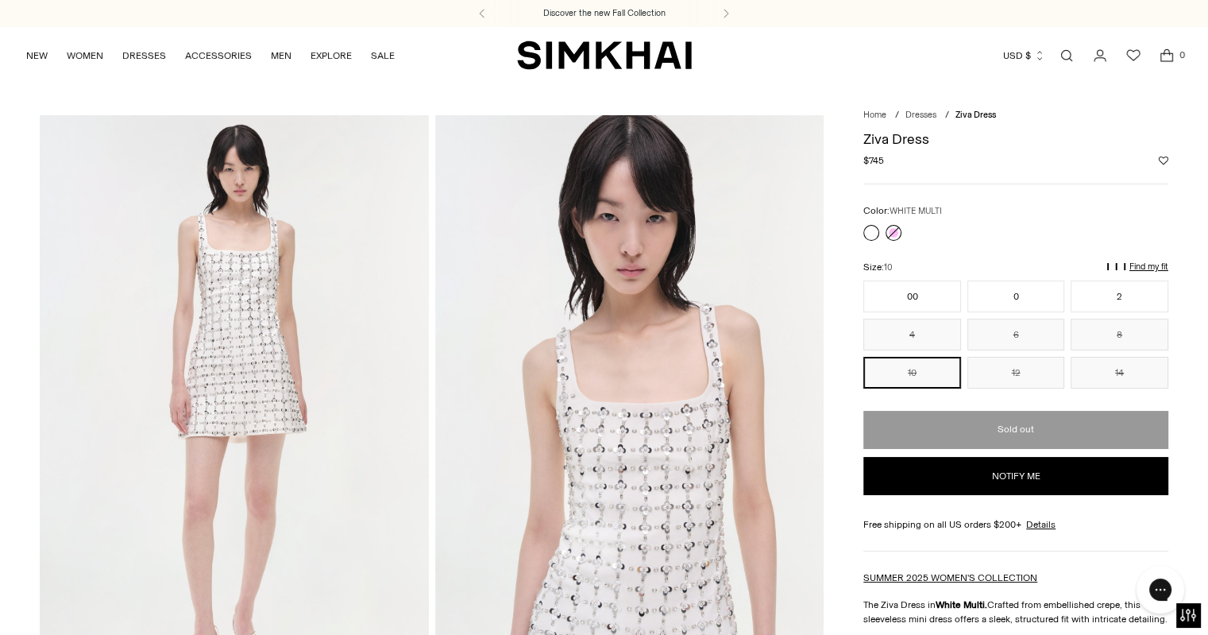
click at [899, 231] on link at bounding box center [894, 233] width 16 height 16
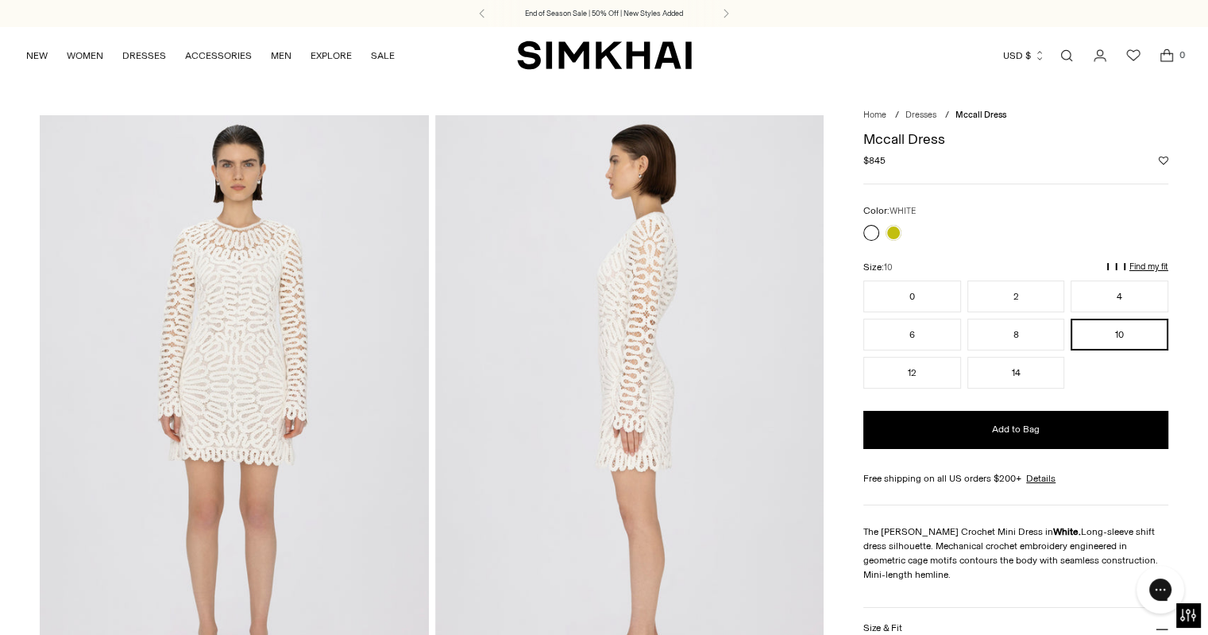
click at [242, 368] on img at bounding box center [234, 406] width 388 height 583
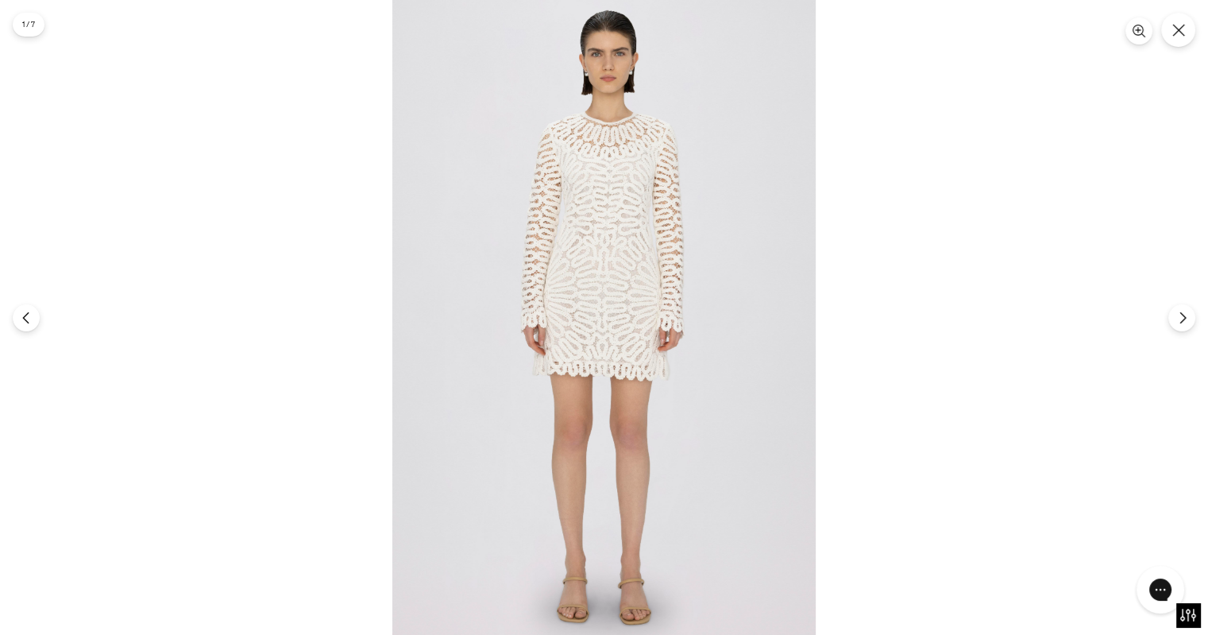
click at [589, 231] on img at bounding box center [603, 317] width 423 height 635
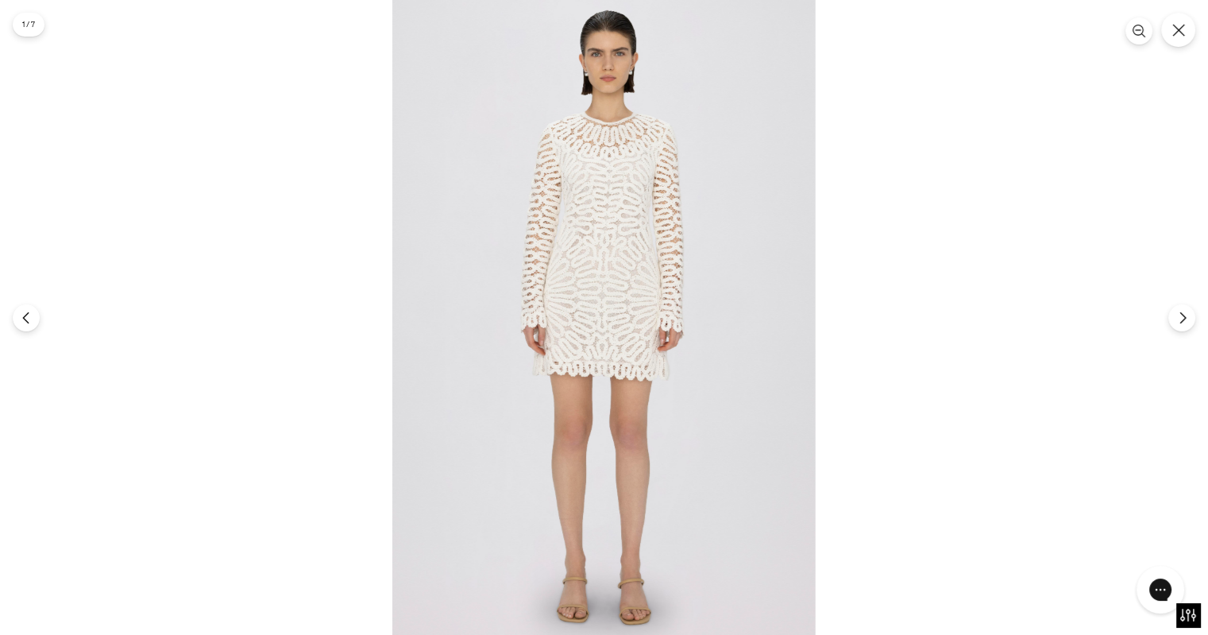
click at [606, 184] on img at bounding box center [603, 317] width 423 height 635
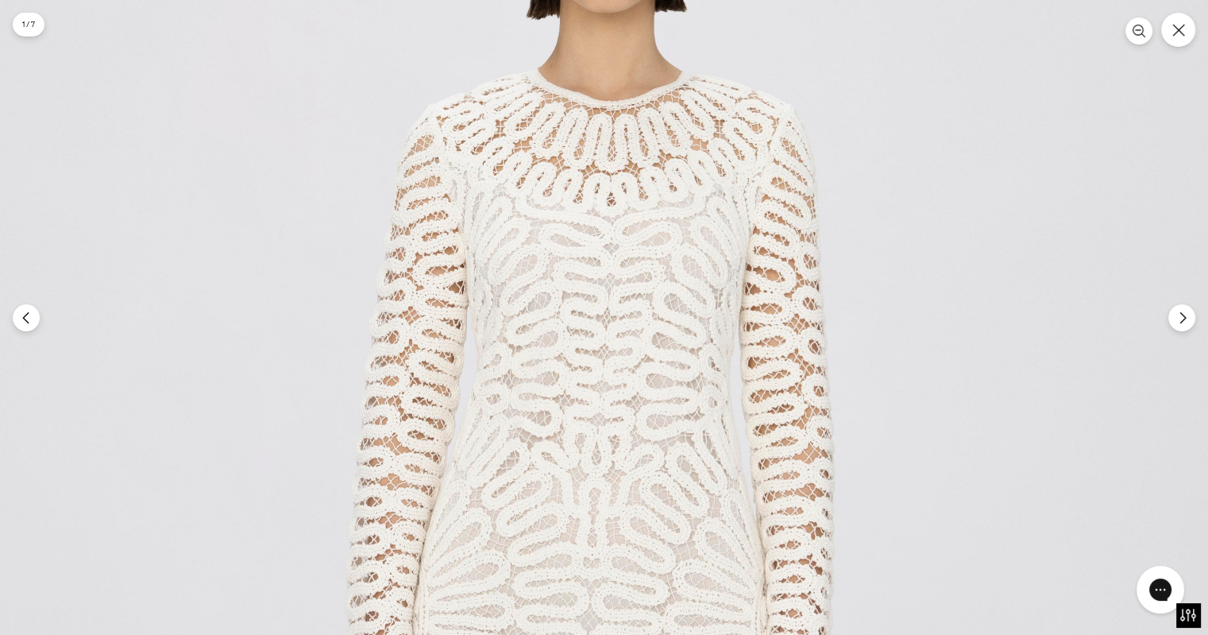
click at [1163, 33] on button "Close" at bounding box center [1178, 29] width 37 height 37
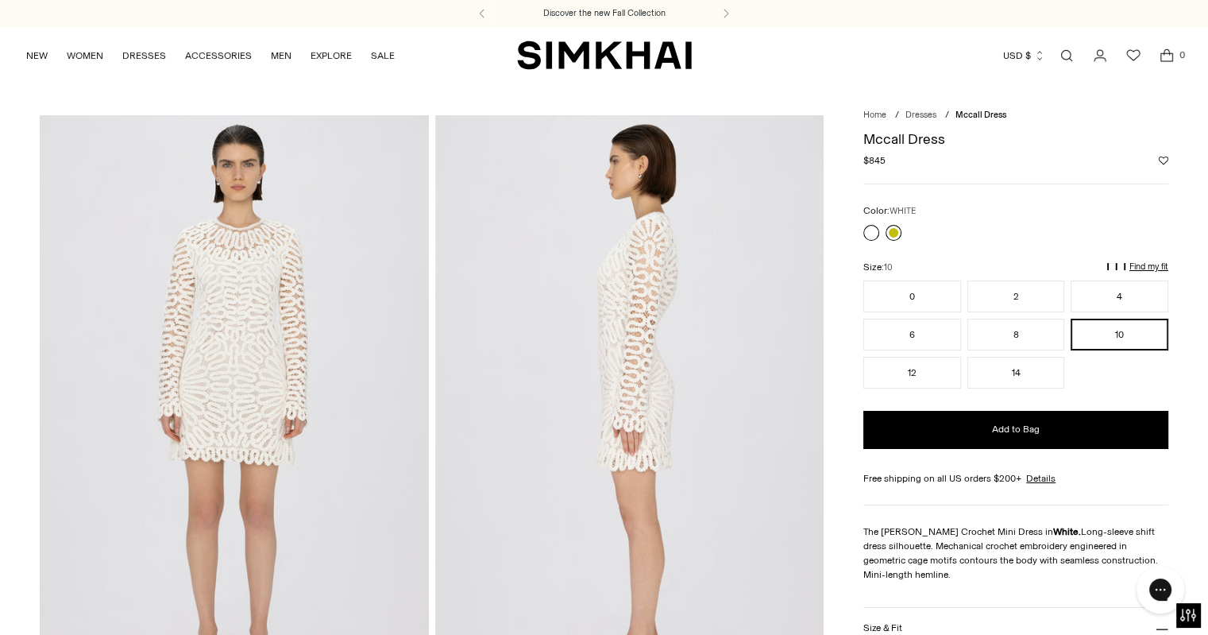
click at [892, 229] on link at bounding box center [894, 233] width 16 height 16
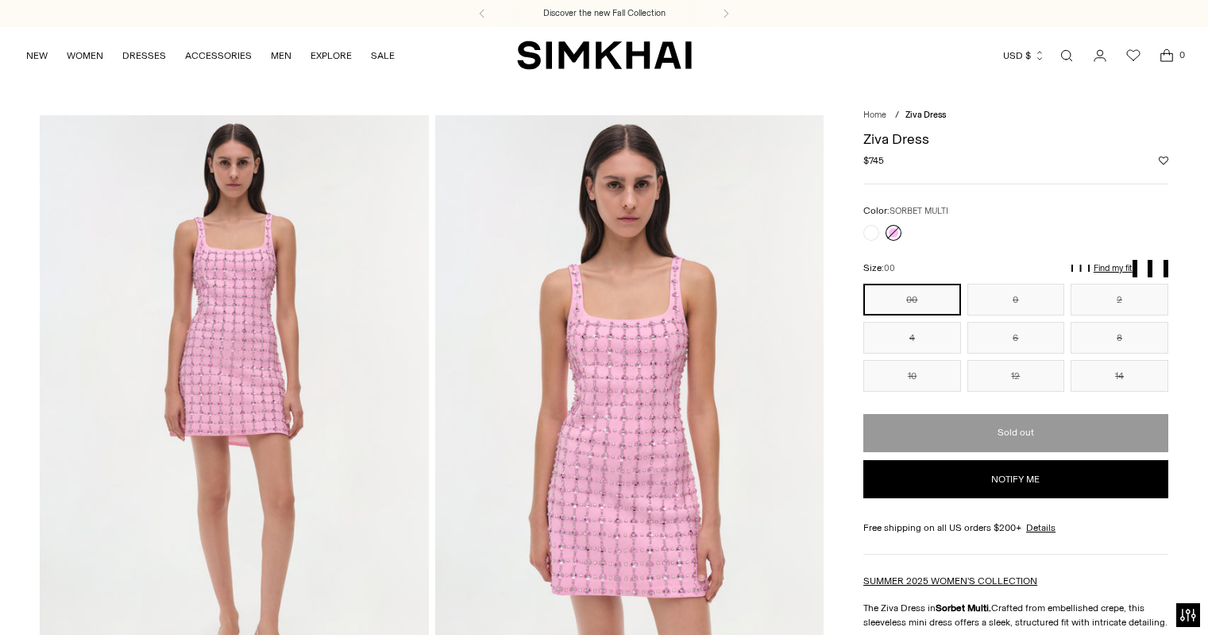
click at [248, 311] on img at bounding box center [234, 406] width 388 height 583
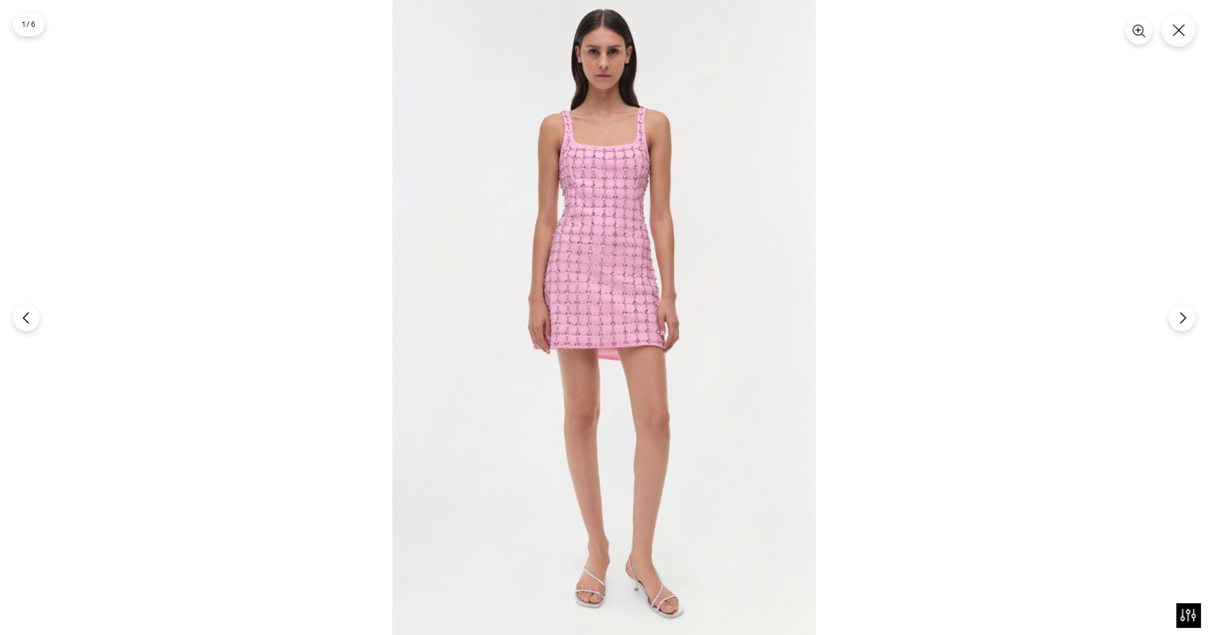
click at [559, 231] on img at bounding box center [603, 317] width 423 height 635
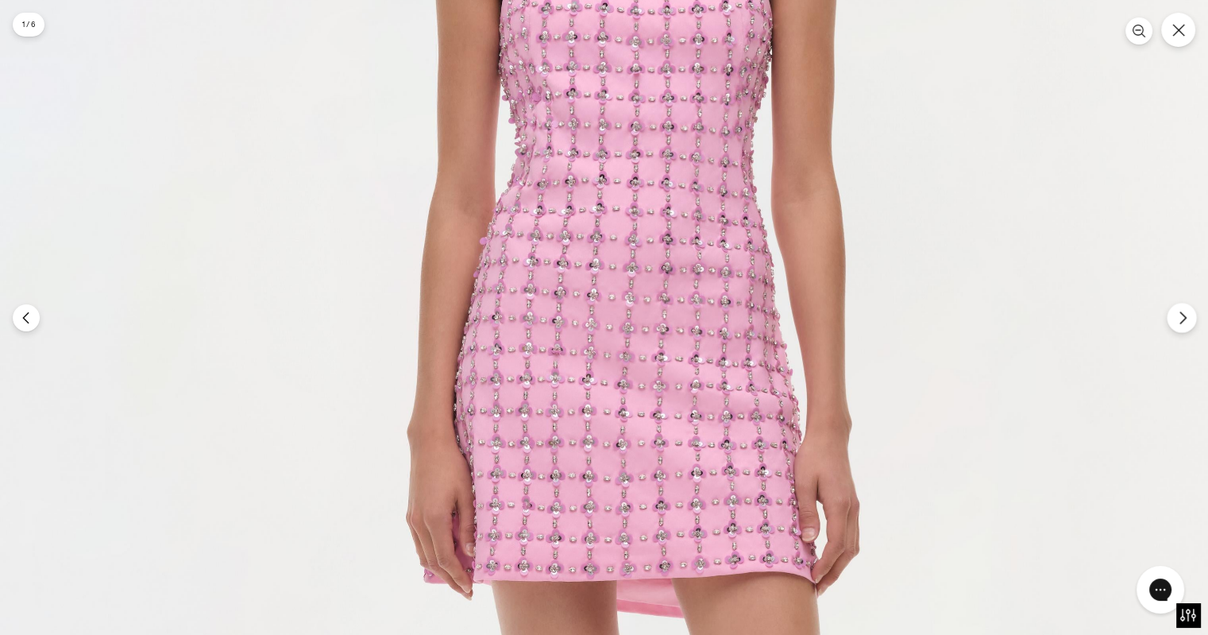
click at [1187, 323] on icon "Next" at bounding box center [1183, 318] width 14 height 14
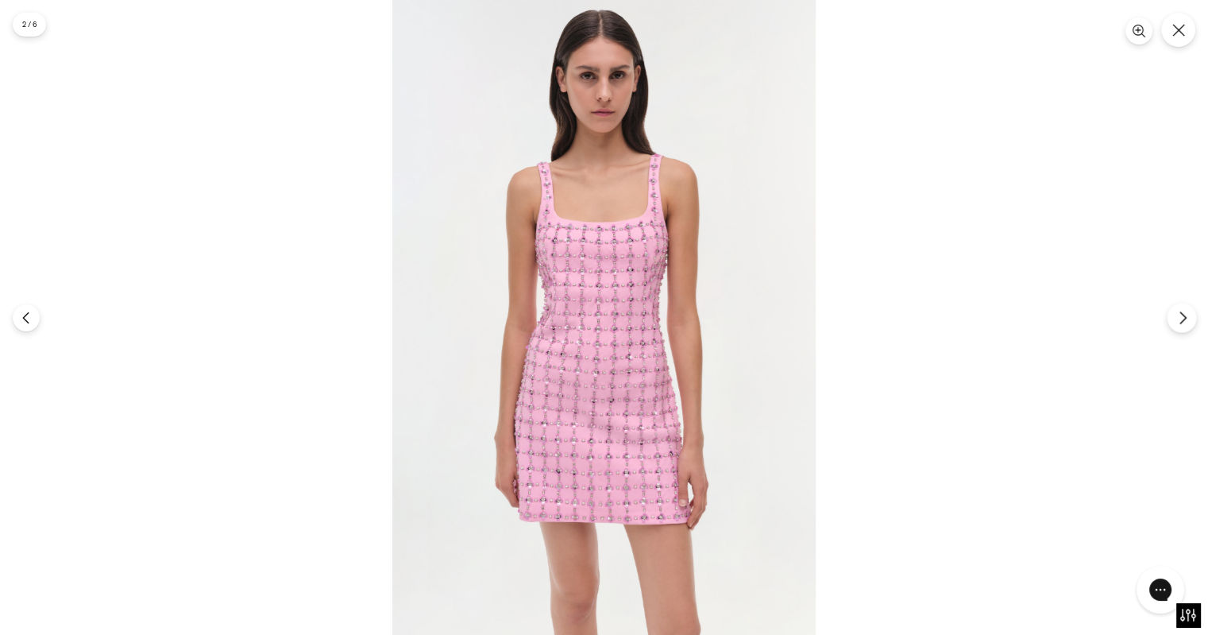
click at [1187, 323] on icon "Next" at bounding box center [1183, 318] width 14 height 14
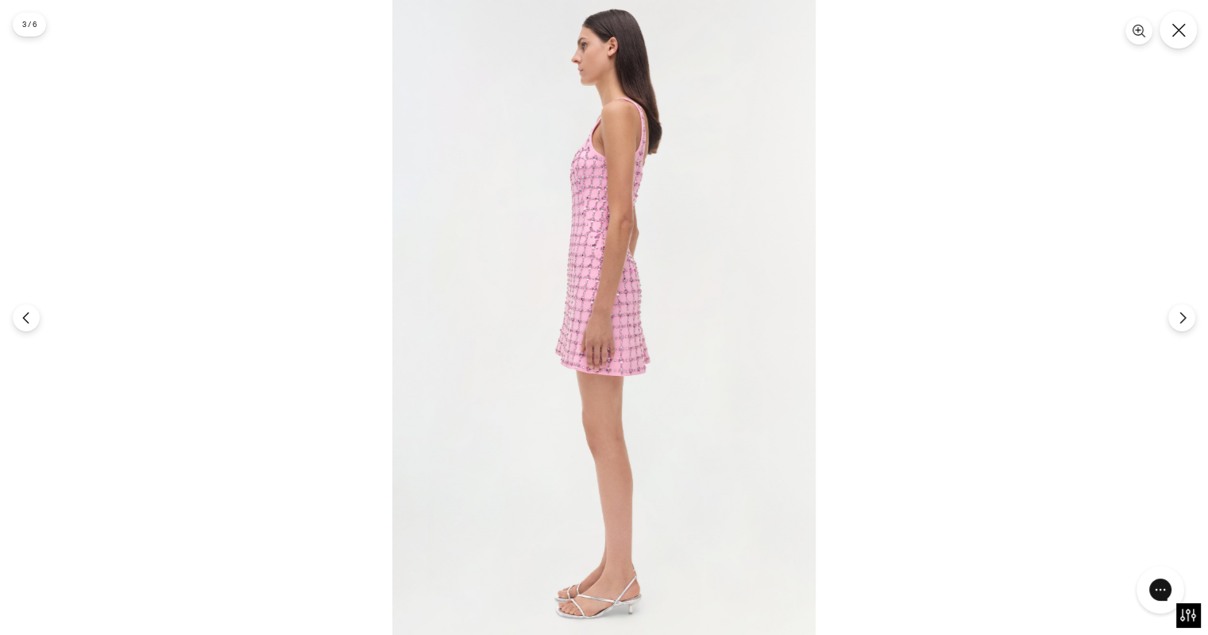
click at [1182, 38] on button "Close" at bounding box center [1178, 29] width 37 height 37
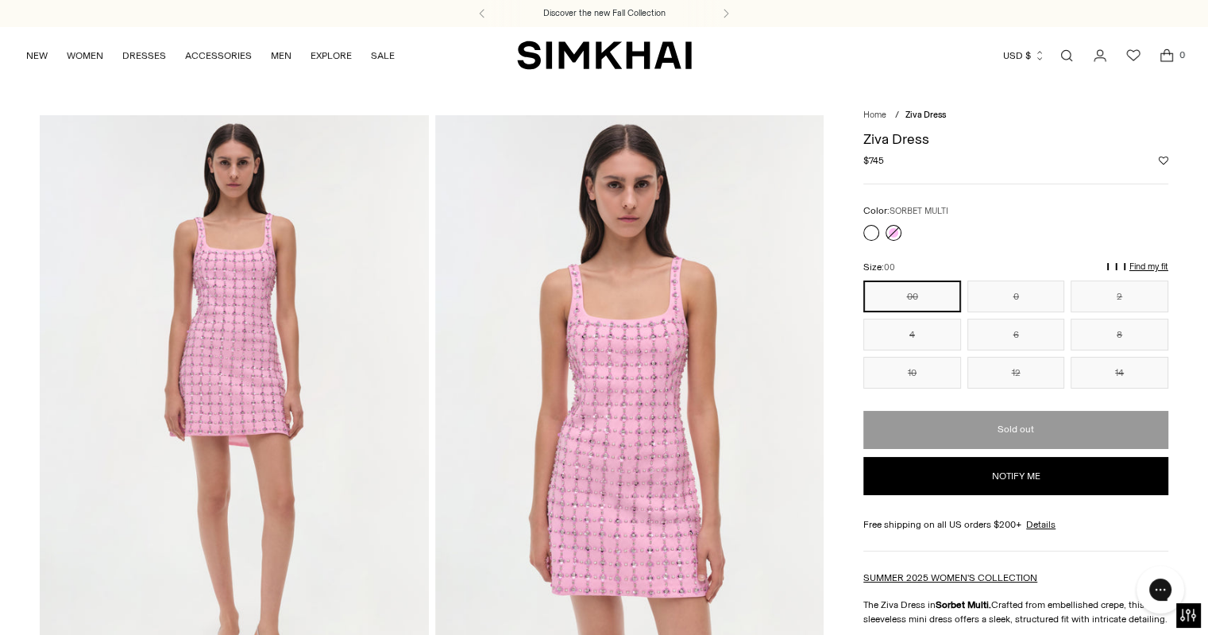
click at [873, 227] on link at bounding box center [871, 233] width 16 height 16
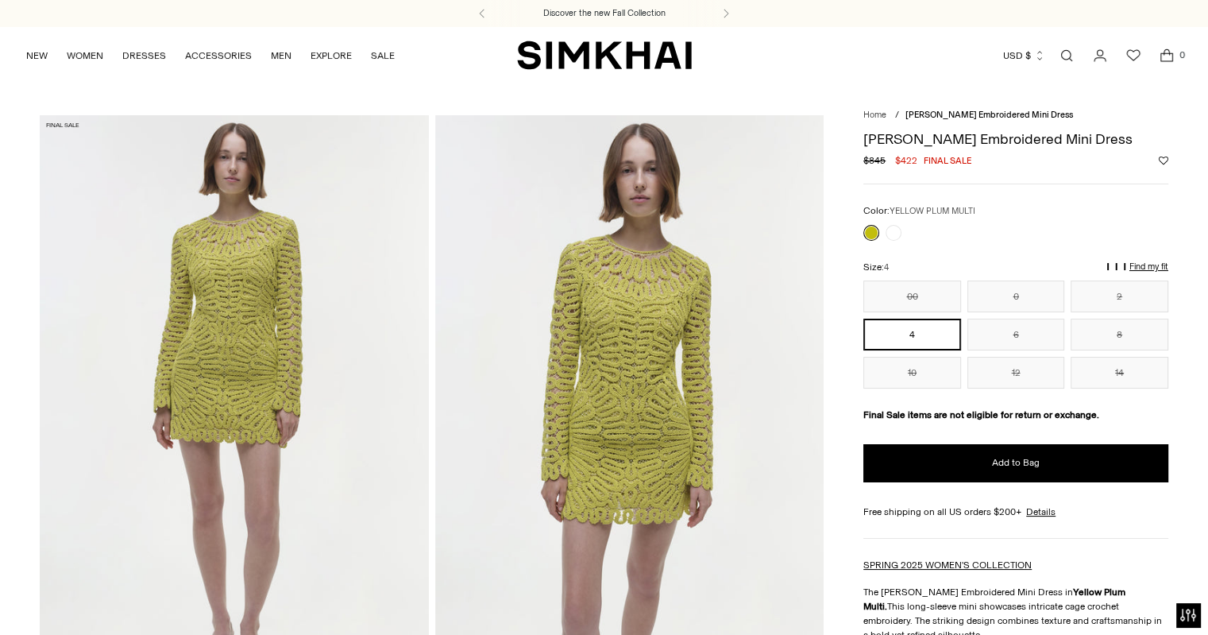
click at [871, 231] on link at bounding box center [871, 233] width 16 height 16
click at [894, 227] on link at bounding box center [894, 233] width 16 height 16
